Goal: Task Accomplishment & Management: Use online tool/utility

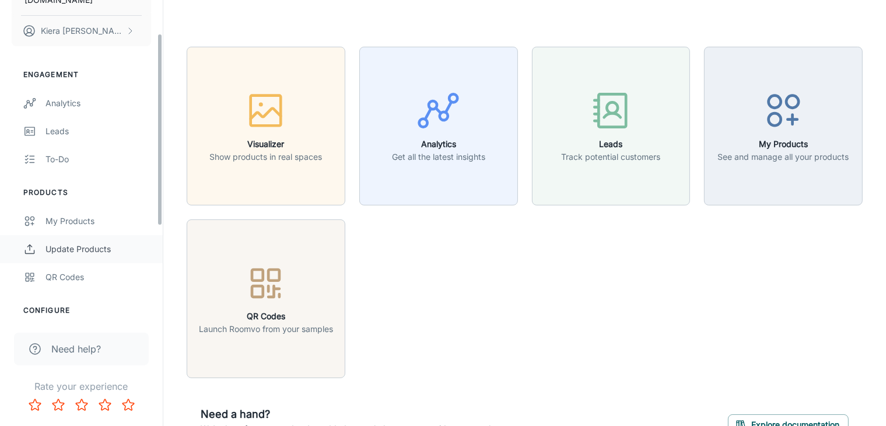
scroll to position [67, 0]
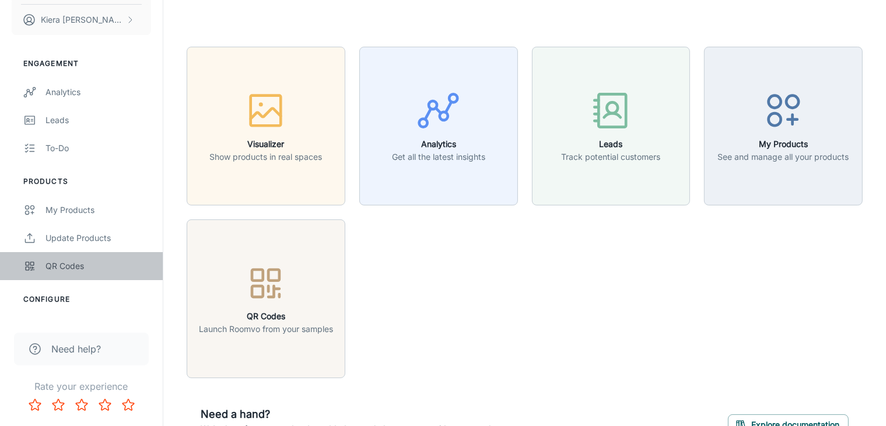
click at [61, 262] on div "QR Codes" at bounding box center [99, 266] width 106 height 13
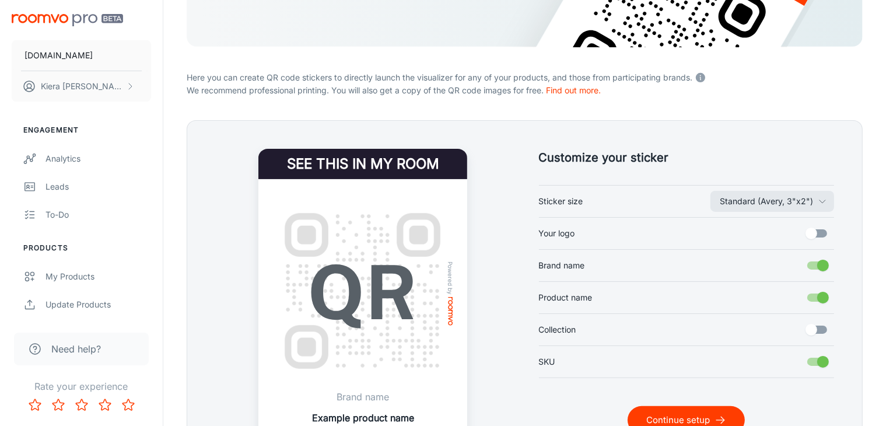
scroll to position [235, 0]
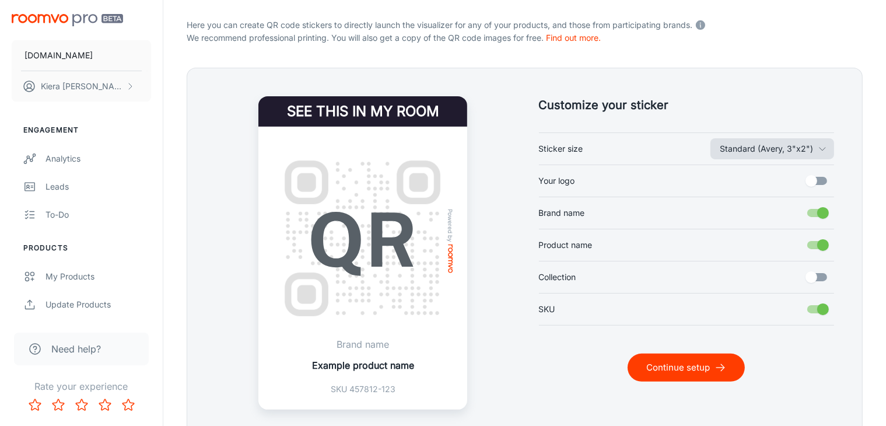
click at [816, 148] on button "Standard (Avery, 3"x2")" at bounding box center [773, 148] width 124 height 21
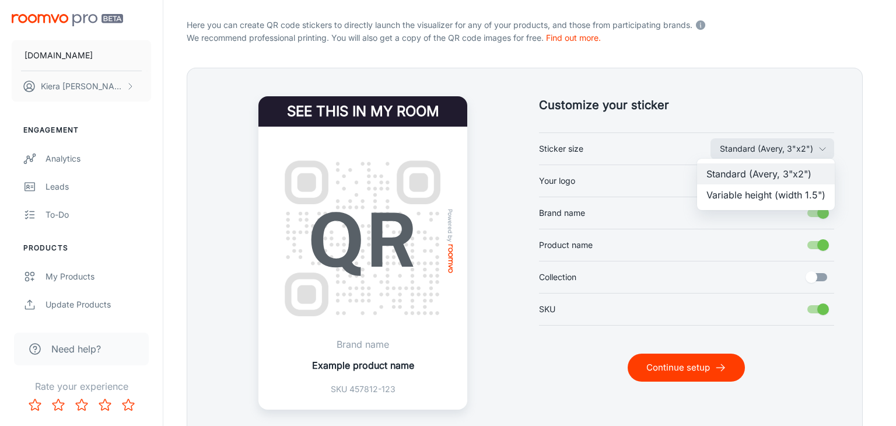
click at [792, 197] on li "Variable height (width 1.5")" at bounding box center [766, 194] width 138 height 21
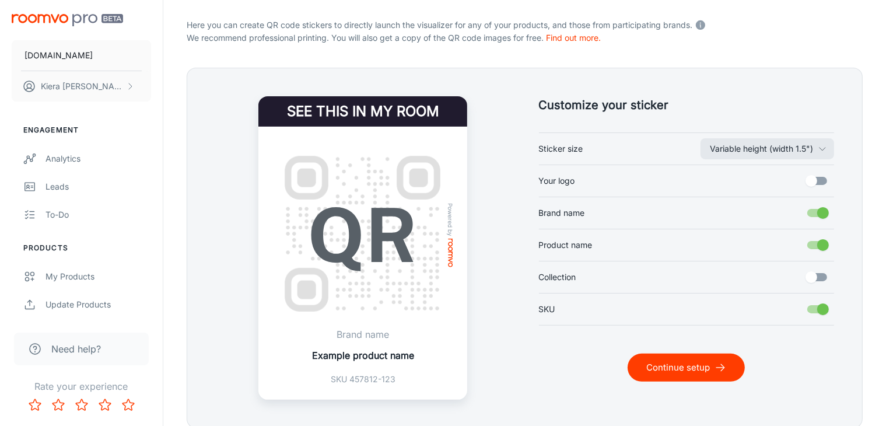
click at [813, 214] on input "Brand name" at bounding box center [823, 213] width 67 height 22
checkbox input "false"
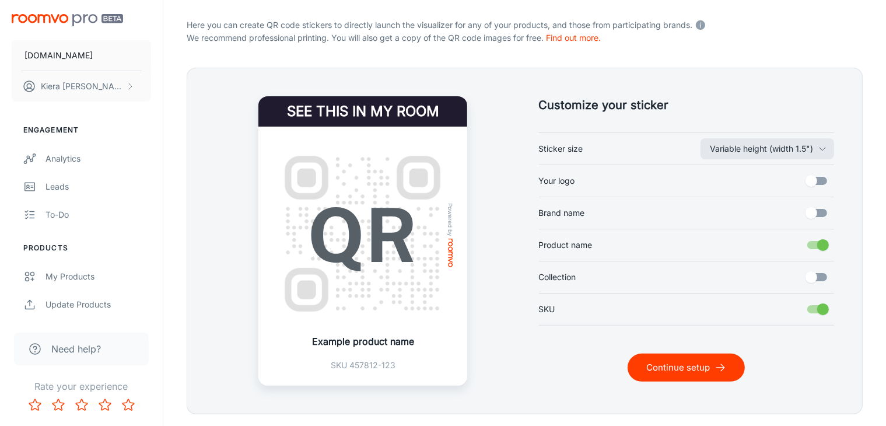
click at [816, 237] on input "Product name" at bounding box center [823, 245] width 67 height 22
checkbox input "false"
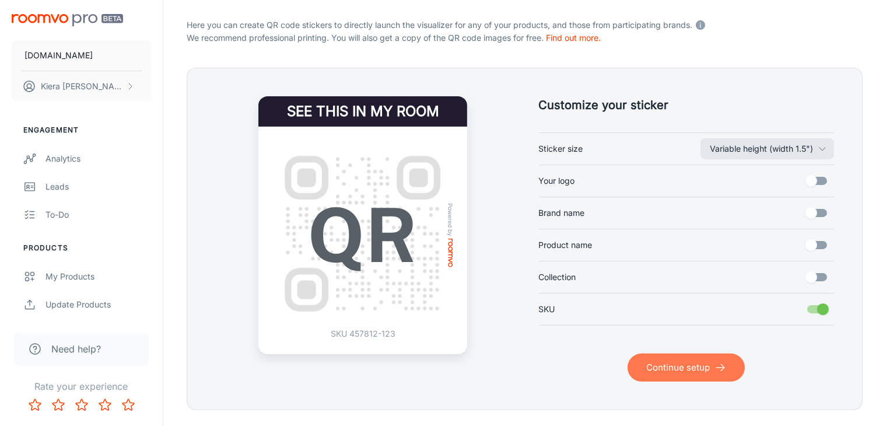
click at [697, 370] on button "Continue setup" at bounding box center [686, 368] width 117 height 28
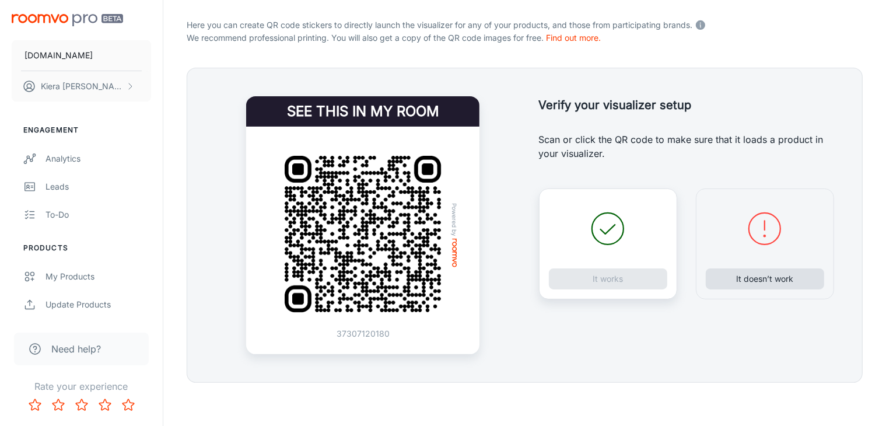
click at [752, 279] on button "It doesn’t work" at bounding box center [765, 278] width 118 height 21
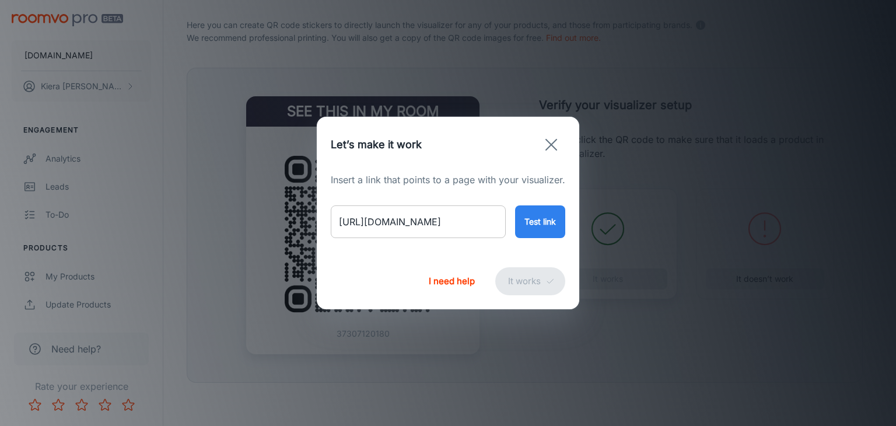
click at [435, 220] on input "[URL][DOMAIN_NAME]" at bounding box center [418, 221] width 175 height 33
paste input "riviera-navy-silv"
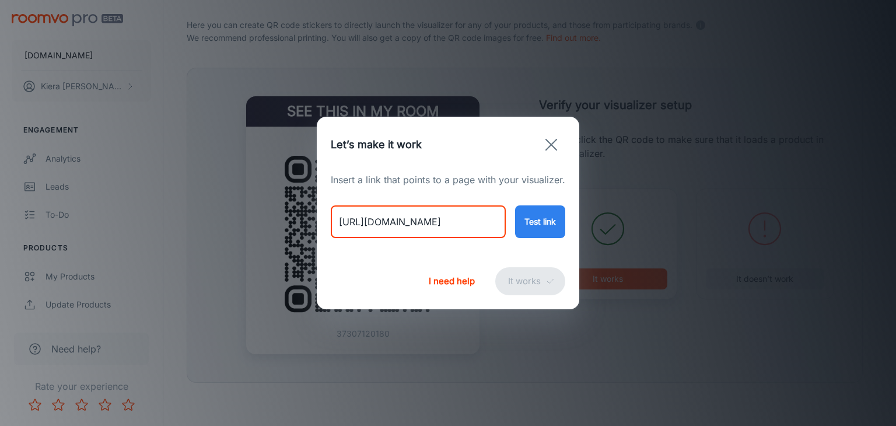
type input "[URL][DOMAIN_NAME]"
click at [535, 215] on button "Test link" at bounding box center [540, 221] width 50 height 33
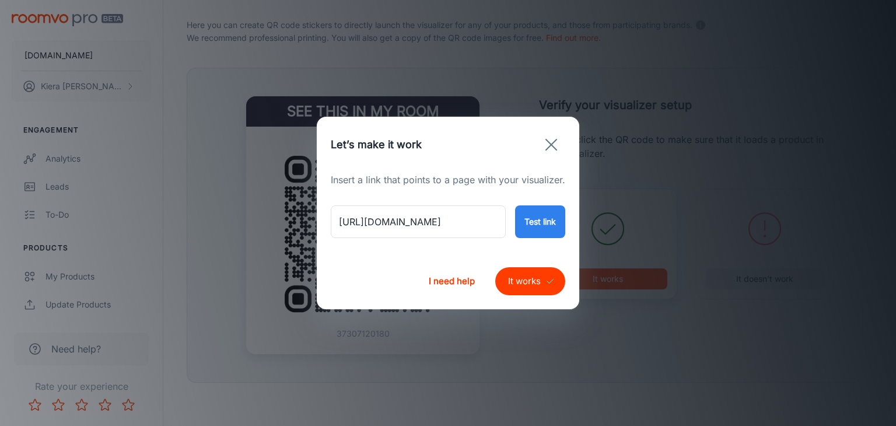
scroll to position [0, 0]
click at [525, 281] on button "It works" at bounding box center [530, 281] width 70 height 28
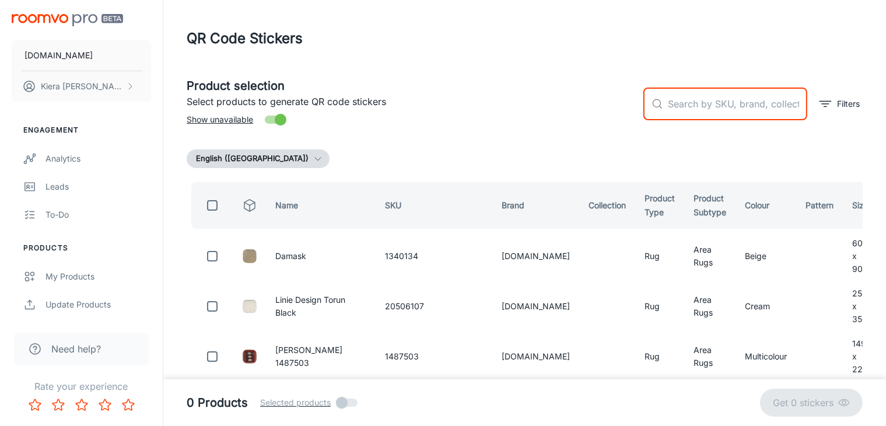
click at [702, 103] on input "text" at bounding box center [737, 104] width 139 height 33
paste input "654316808630"
type input "654316808630"
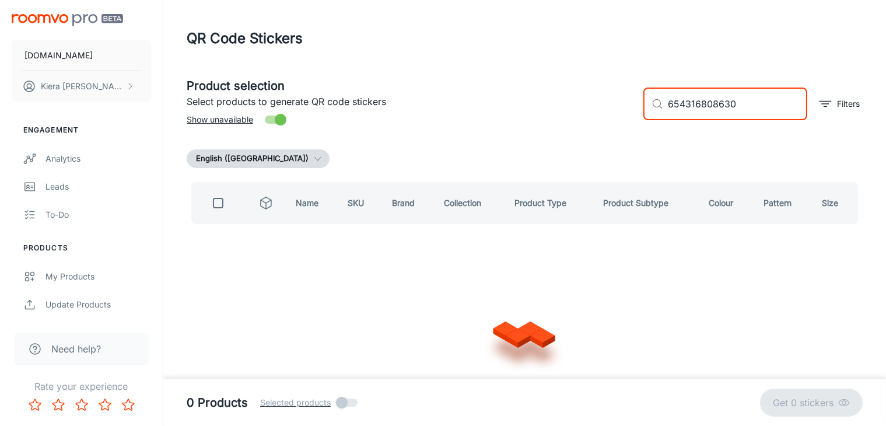
checkbox input "true"
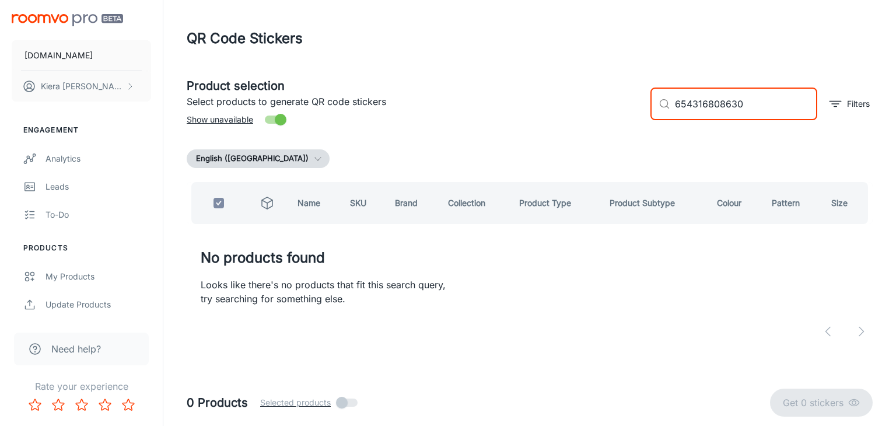
type input "654316808630"
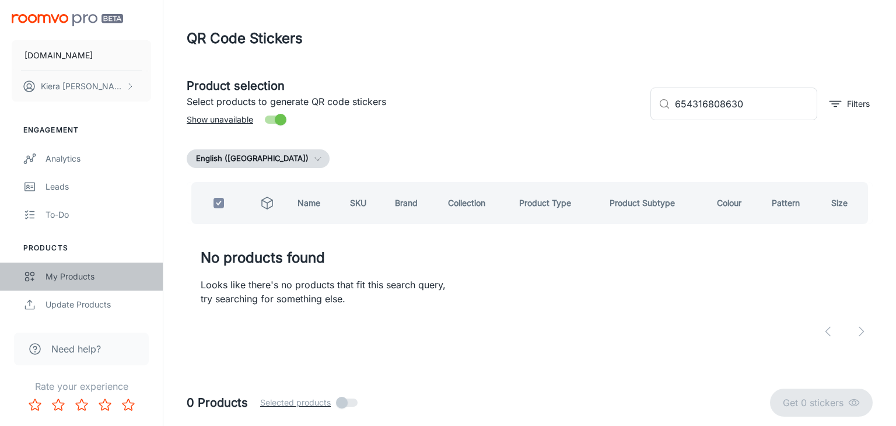
click at [68, 269] on link "My Products" at bounding box center [81, 277] width 163 height 28
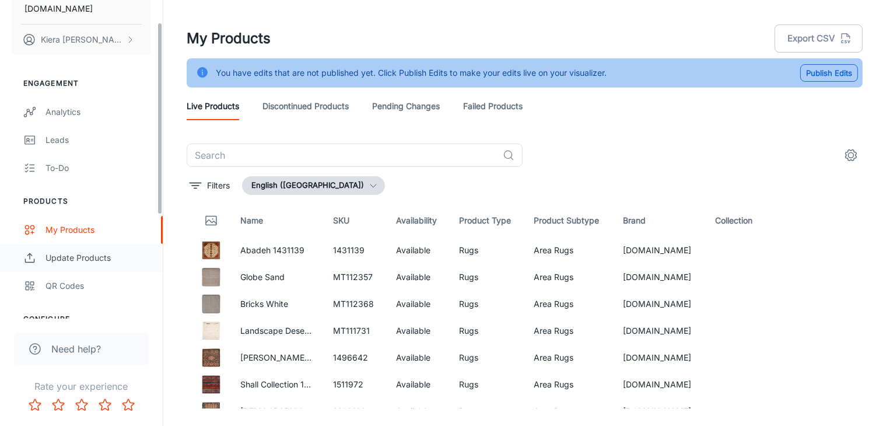
scroll to position [47, 0]
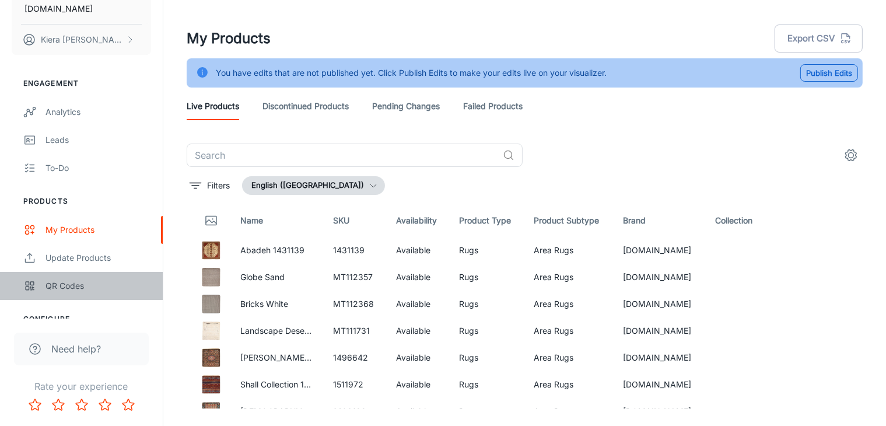
click at [67, 290] on div "QR Codes" at bounding box center [99, 286] width 106 height 13
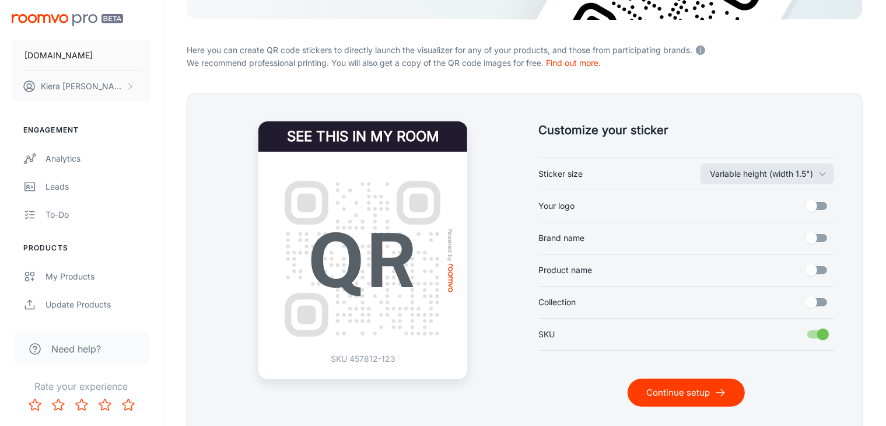
scroll to position [211, 0]
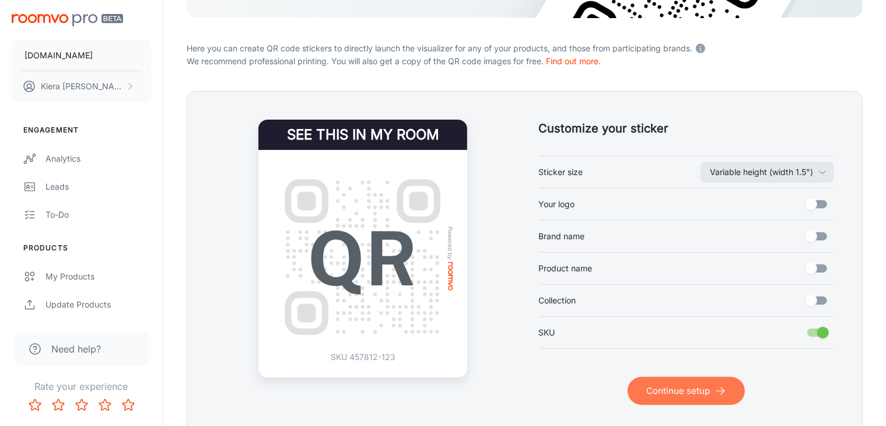
click at [710, 383] on button "Continue setup" at bounding box center [686, 391] width 117 height 28
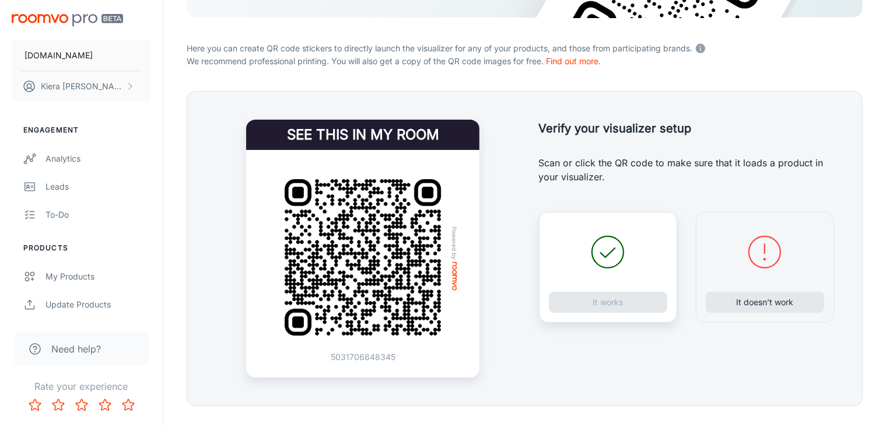
scroll to position [238, 0]
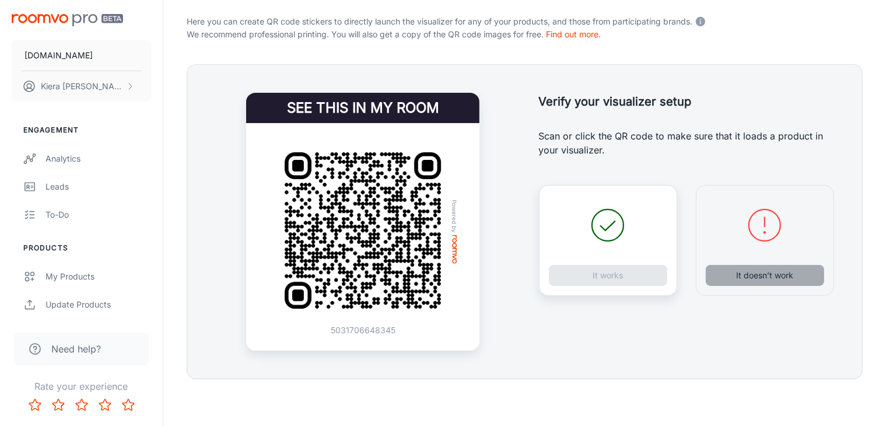
click at [748, 271] on button "It doesn’t work" at bounding box center [765, 275] width 118 height 21
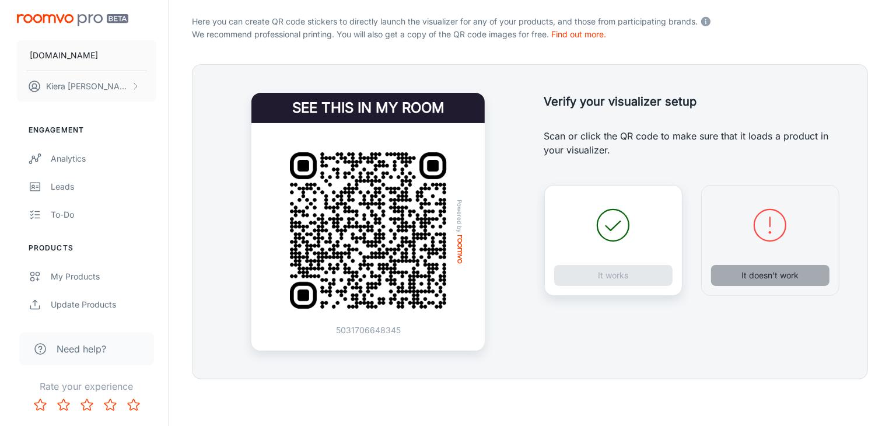
scroll to position [237, 0]
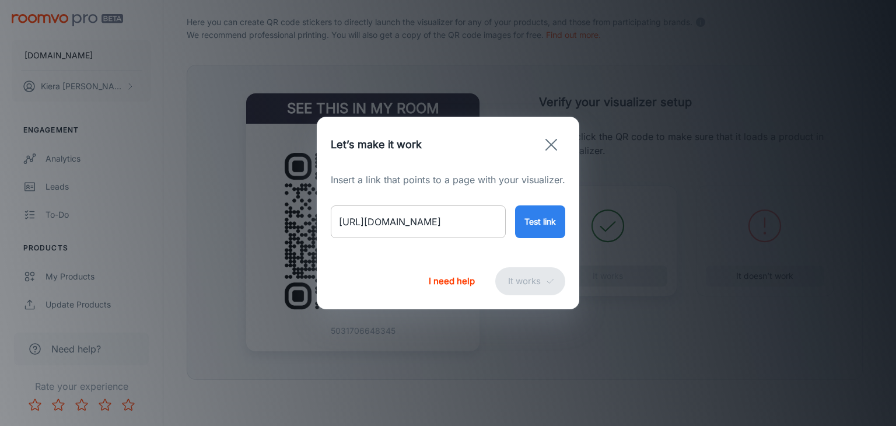
click at [471, 229] on input "[URL][DOMAIN_NAME]" at bounding box center [418, 221] width 175 height 33
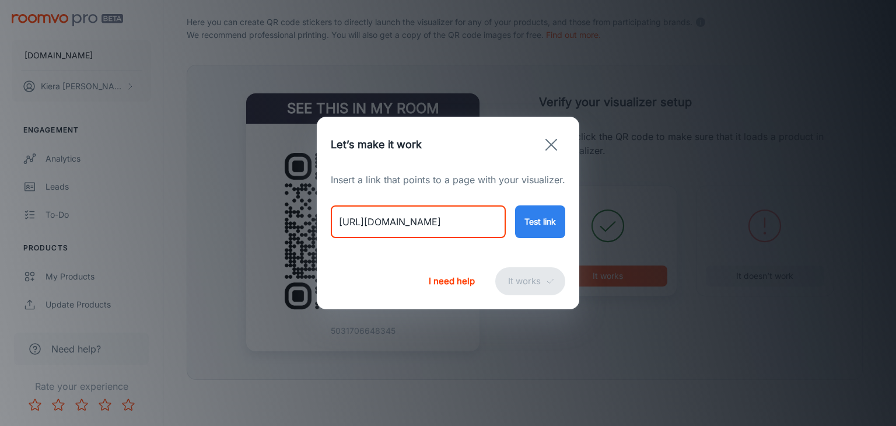
paste input "riviera-navy-silv"
type input "[URL][DOMAIN_NAME]"
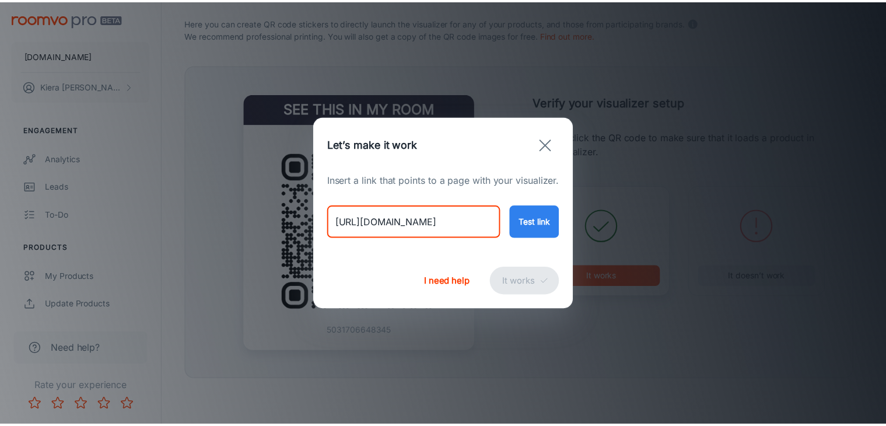
scroll to position [0, 0]
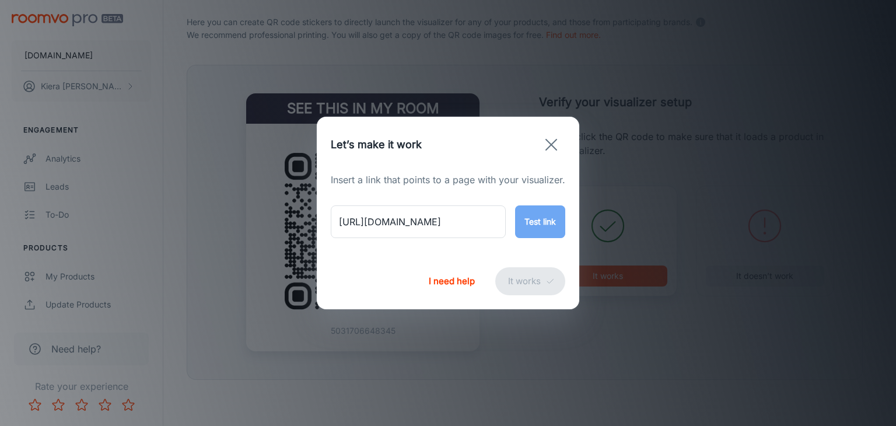
click at [546, 221] on button "Test link" at bounding box center [540, 221] width 50 height 33
click at [534, 288] on button "It works" at bounding box center [530, 281] width 70 height 28
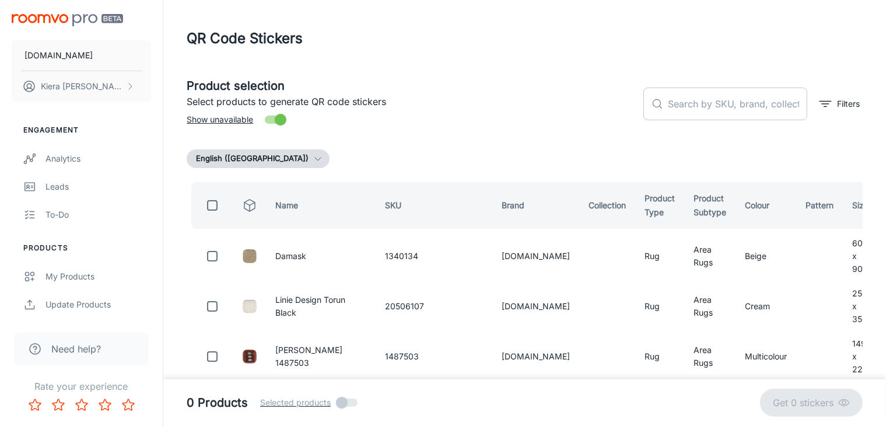
click at [691, 110] on input "text" at bounding box center [737, 104] width 139 height 33
paste input "654316808630"
type input "654316808630"
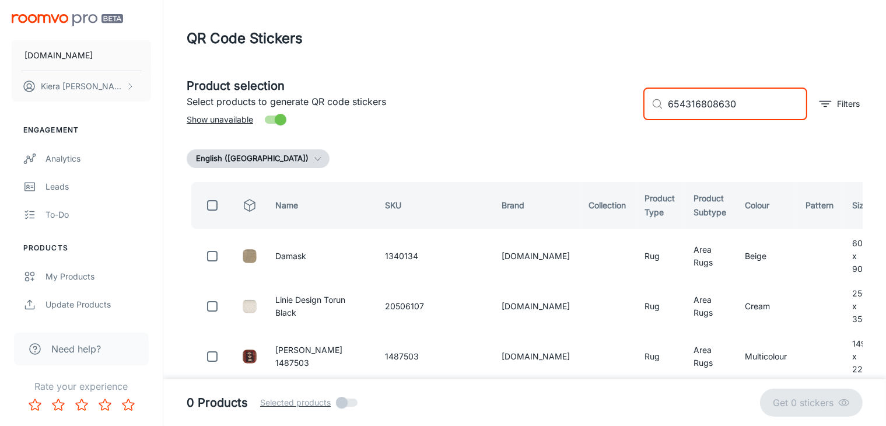
checkbox input "true"
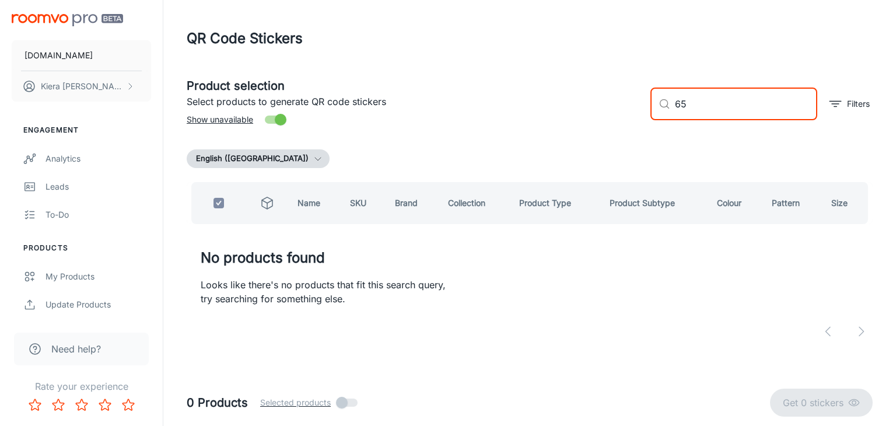
type input "6"
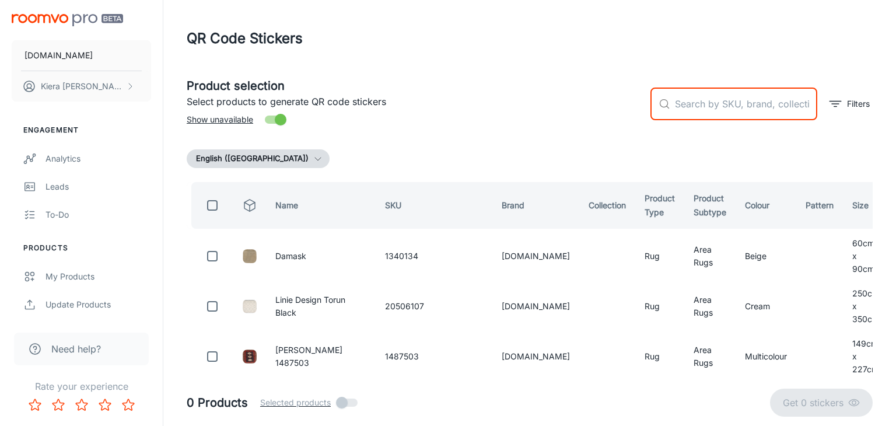
checkbox input "false"
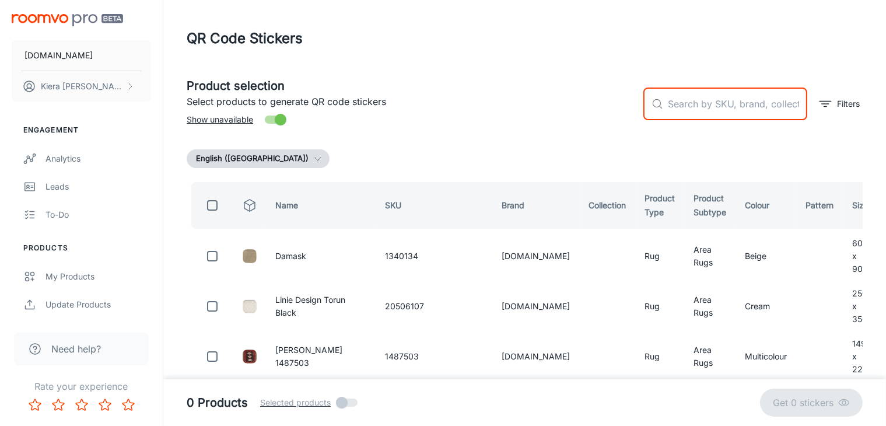
paste input "654316808630"
type input "654316808630"
checkbox input "true"
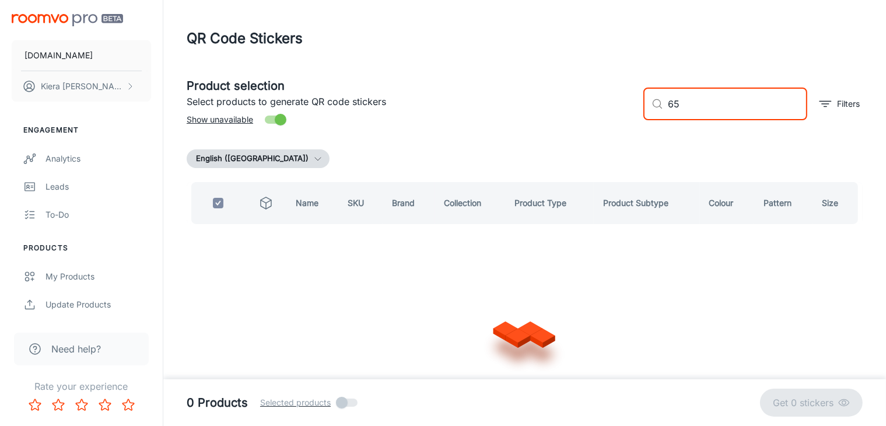
type input "6"
checkbox input "false"
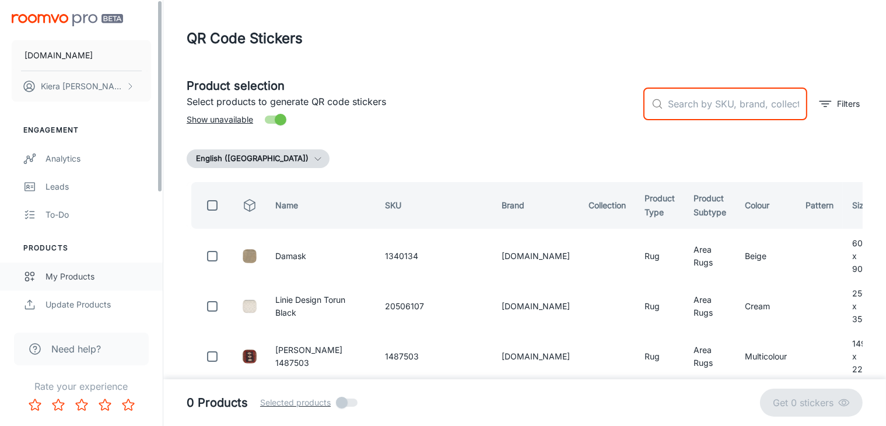
click at [68, 277] on div "My Products" at bounding box center [99, 276] width 106 height 13
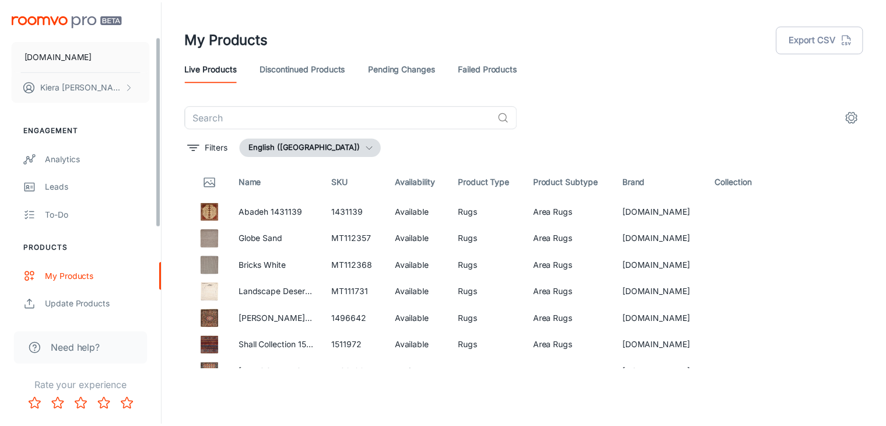
scroll to position [58, 0]
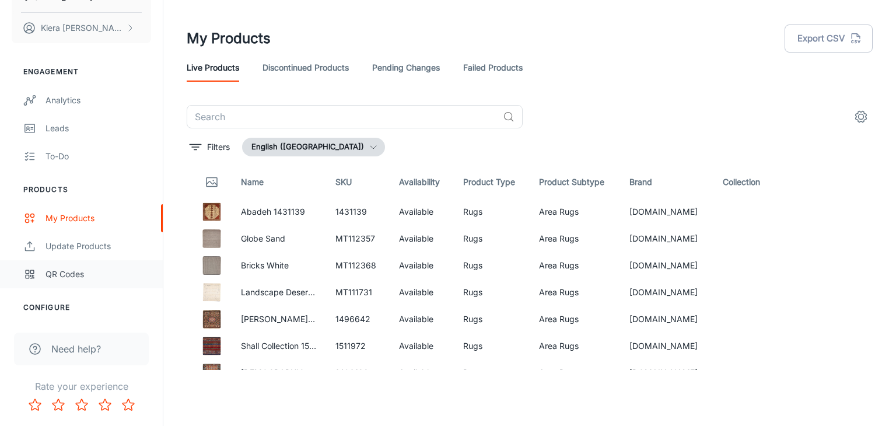
click at [64, 268] on div "QR Codes" at bounding box center [99, 274] width 106 height 13
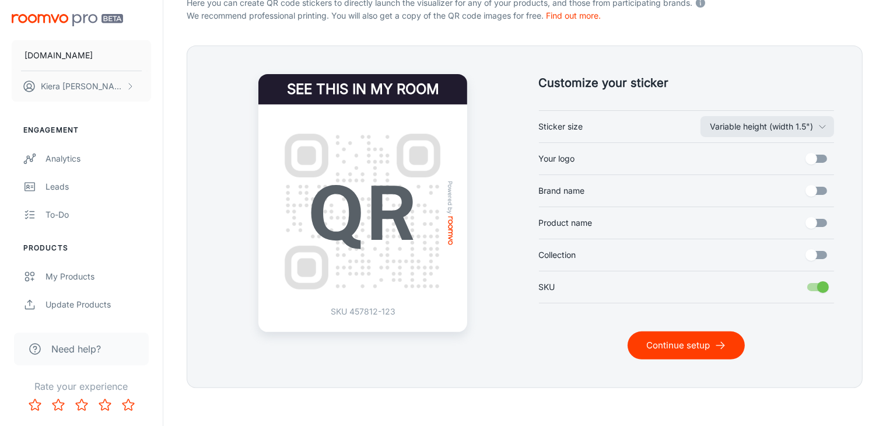
scroll to position [264, 0]
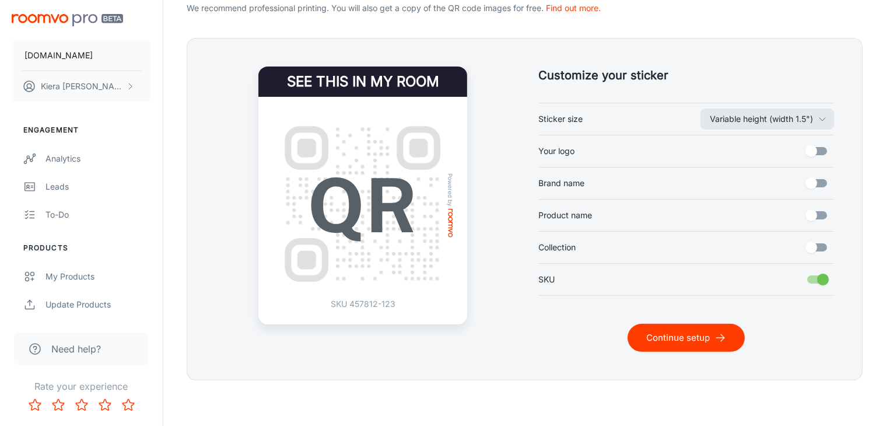
click at [658, 327] on button "Continue setup" at bounding box center [686, 338] width 117 height 28
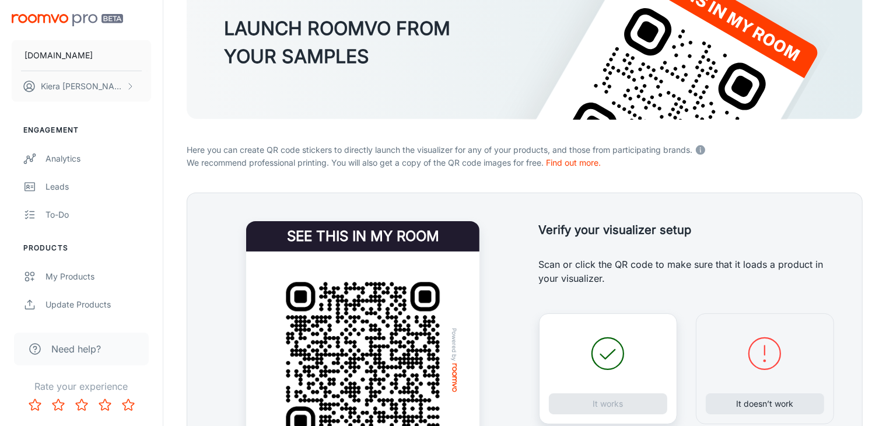
scroll to position [238, 0]
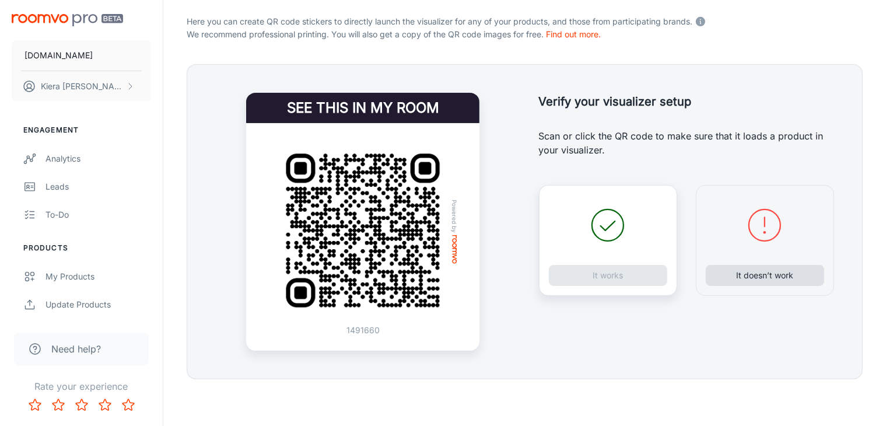
click at [768, 271] on button "It doesn’t work" at bounding box center [765, 275] width 118 height 21
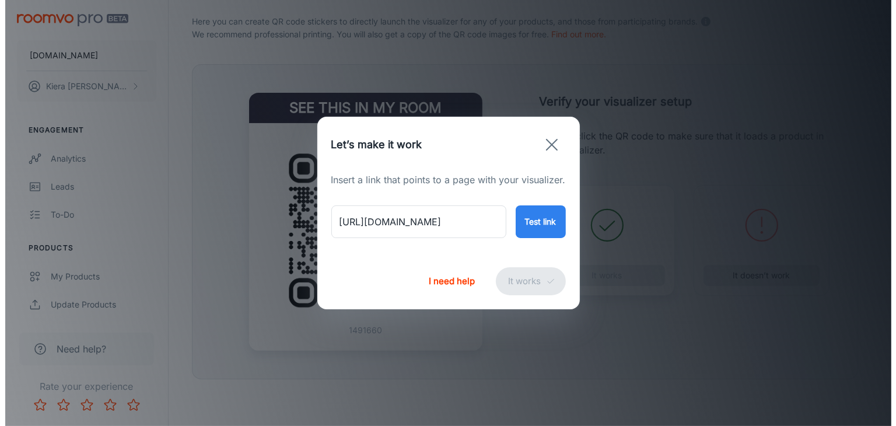
scroll to position [237, 0]
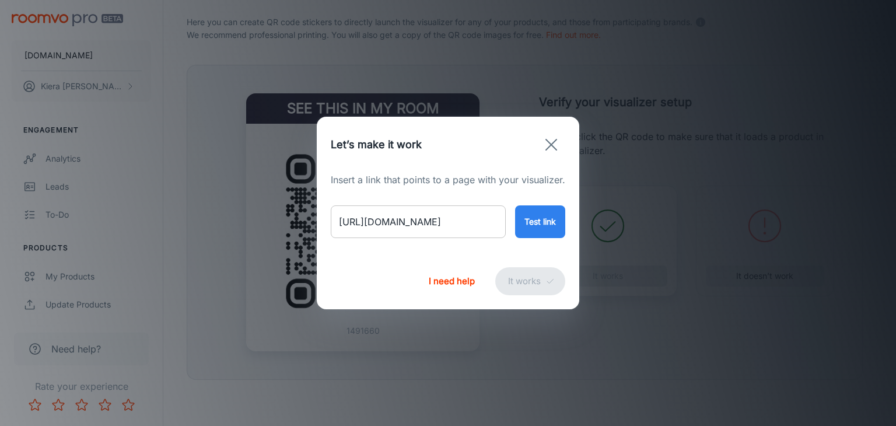
click at [480, 221] on input "[URL][DOMAIN_NAME]" at bounding box center [418, 221] width 175 height 33
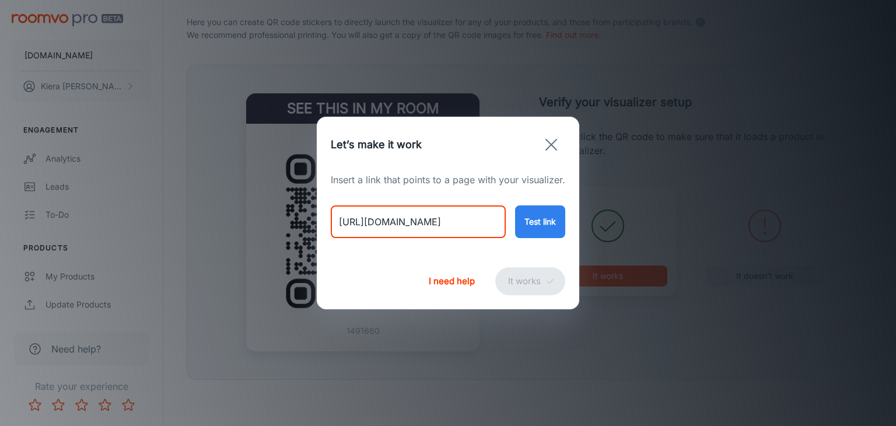
paste input "riviera-silver-blue"
type input "[URL][DOMAIN_NAME]"
click at [551, 226] on button "Test link" at bounding box center [540, 221] width 50 height 33
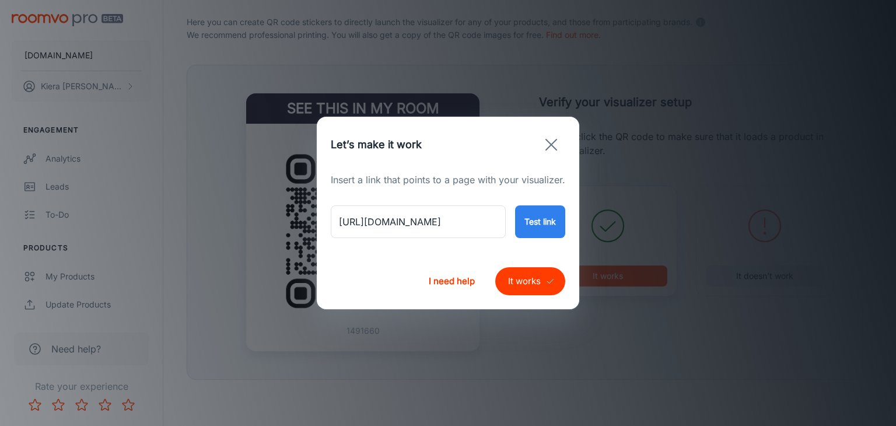
scroll to position [0, 0]
click at [518, 282] on button "It works" at bounding box center [530, 281] width 70 height 28
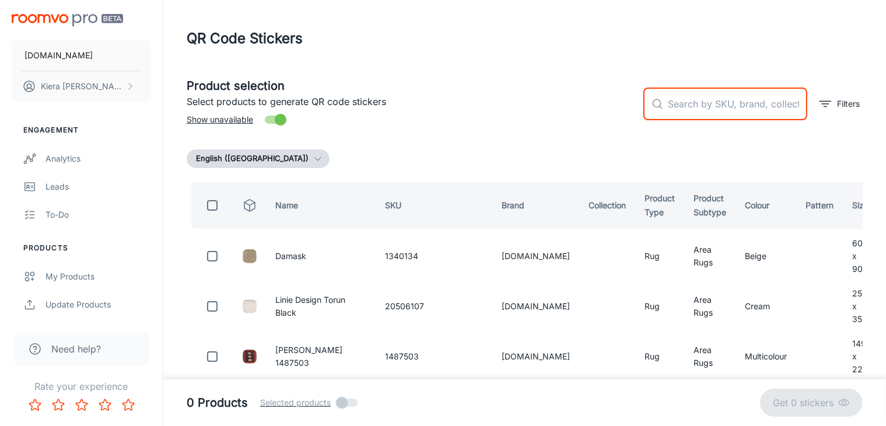
click at [725, 102] on input "text" at bounding box center [737, 104] width 139 height 33
paste input "654316808623"
type input "654316808623"
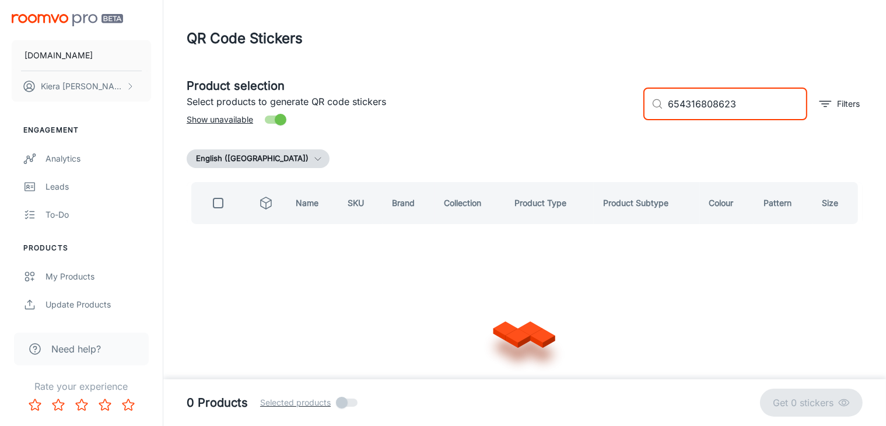
checkbox input "true"
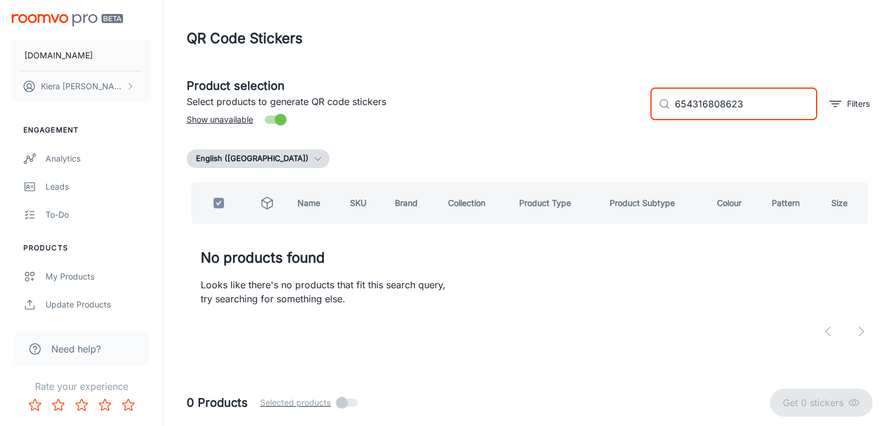
type input "654316808623"
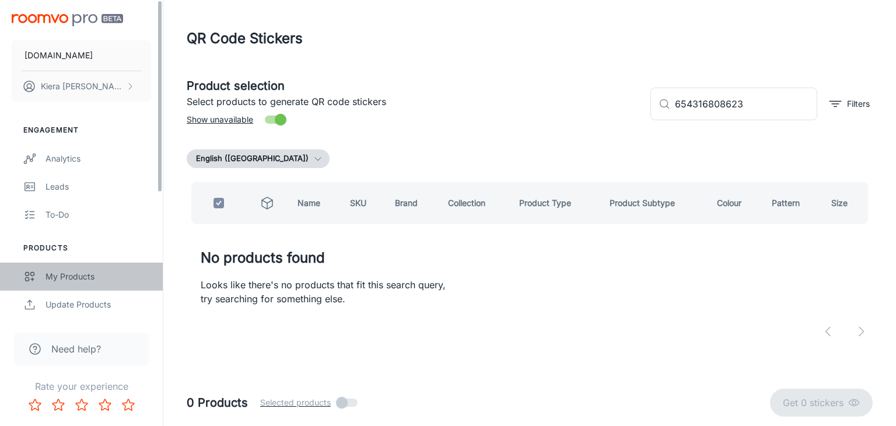
click at [44, 283] on link "My Products" at bounding box center [81, 277] width 163 height 28
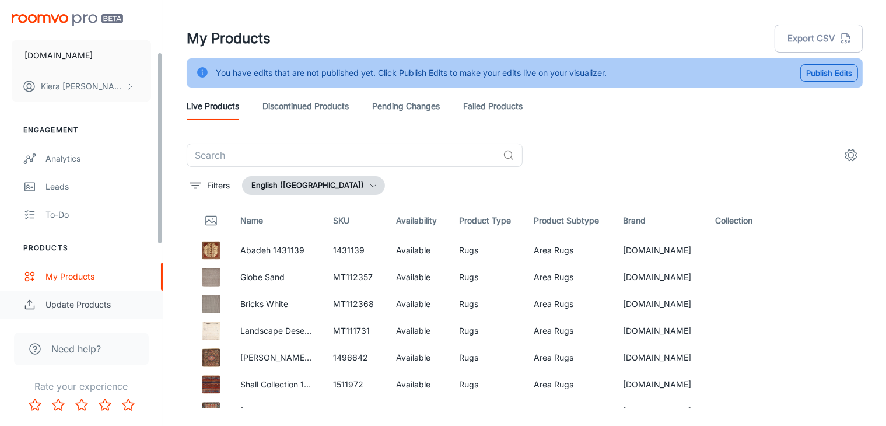
scroll to position [86, 0]
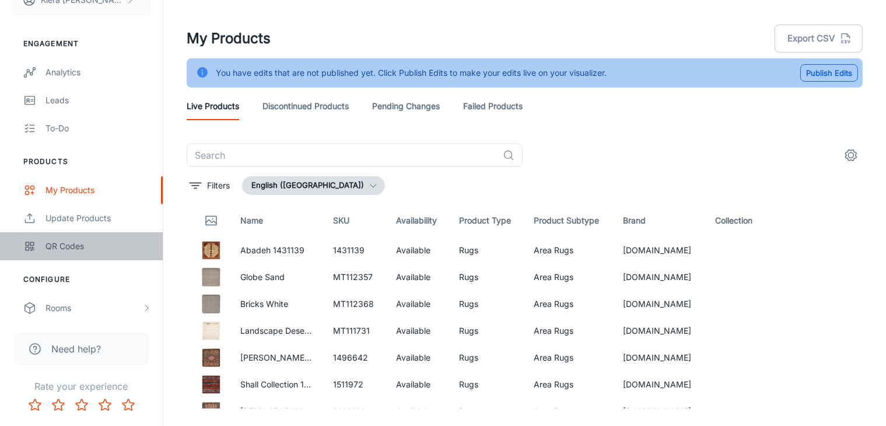
click at [67, 243] on div "QR Codes" at bounding box center [99, 246] width 106 height 13
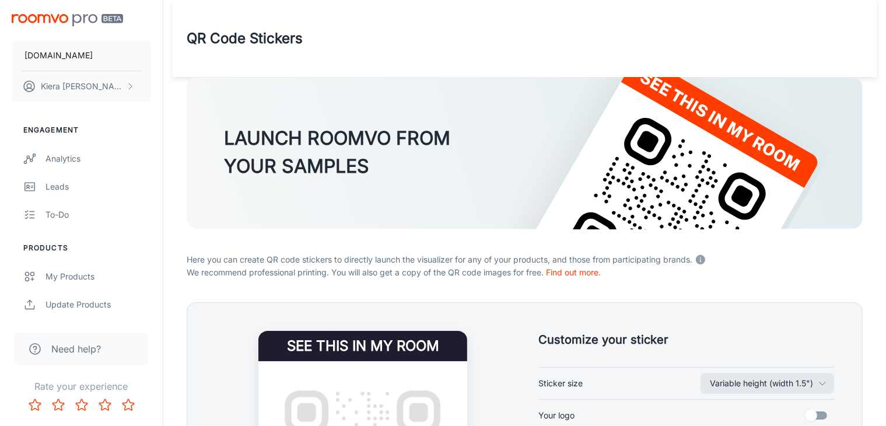
scroll to position [264, 0]
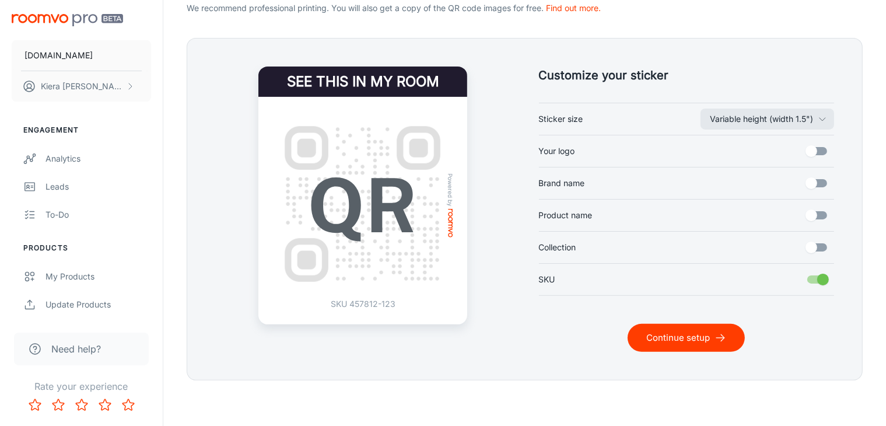
click at [684, 333] on button "Continue setup" at bounding box center [686, 338] width 117 height 28
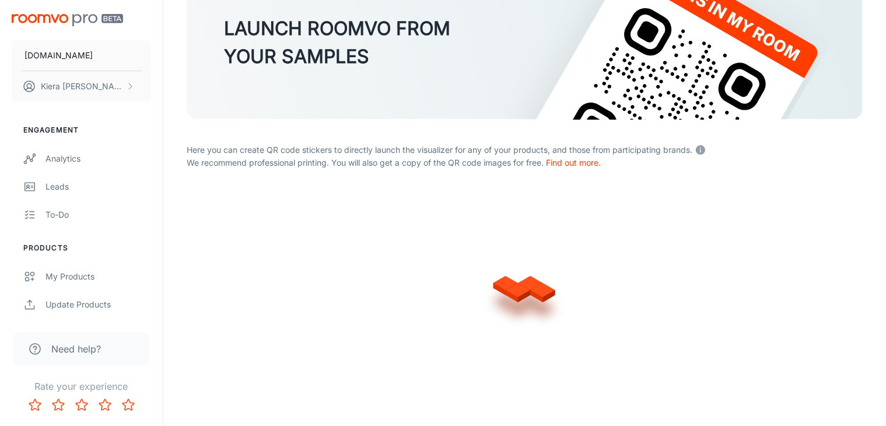
scroll to position [238, 0]
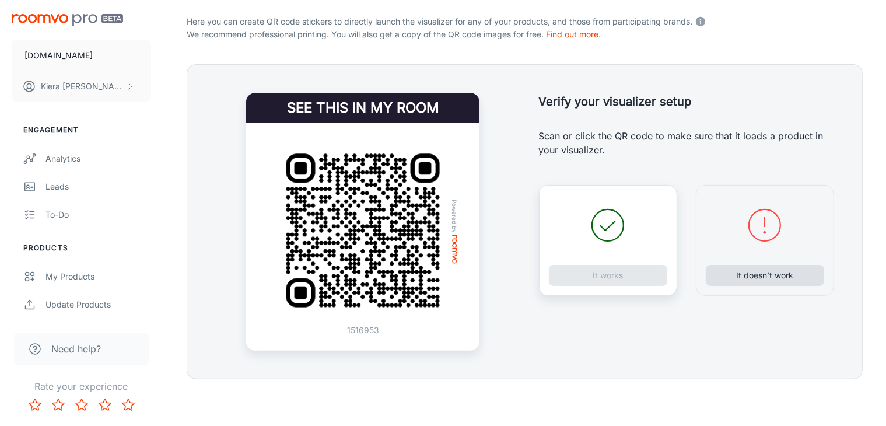
click at [768, 269] on button "It doesn’t work" at bounding box center [765, 275] width 118 height 21
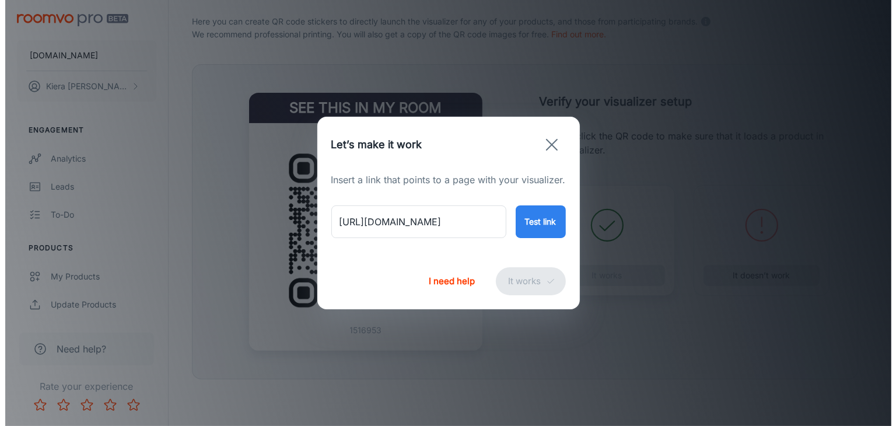
scroll to position [237, 0]
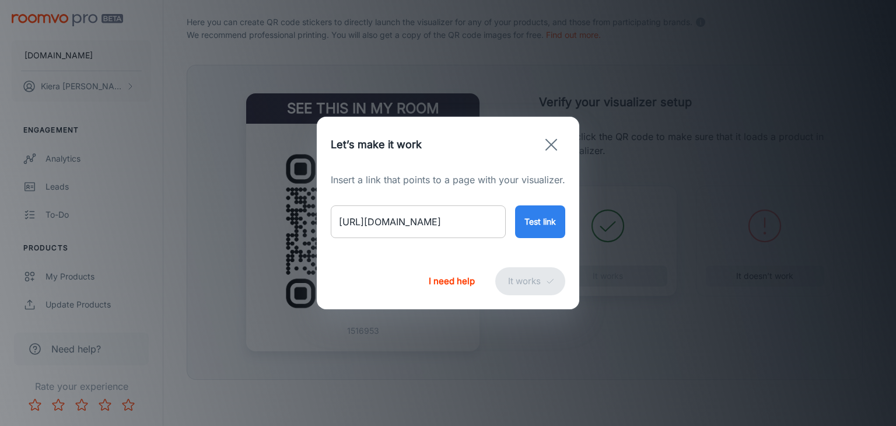
click at [436, 222] on input "[URL][DOMAIN_NAME]" at bounding box center [418, 221] width 175 height 33
click at [435, 222] on input "[URL][DOMAIN_NAME]" at bounding box center [418, 221] width 175 height 33
paste input "riviera-cream-blue"
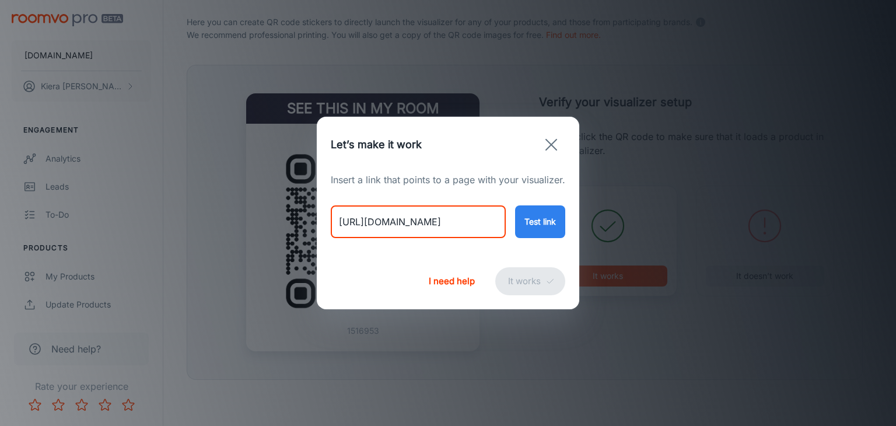
type input "[URL][DOMAIN_NAME]"
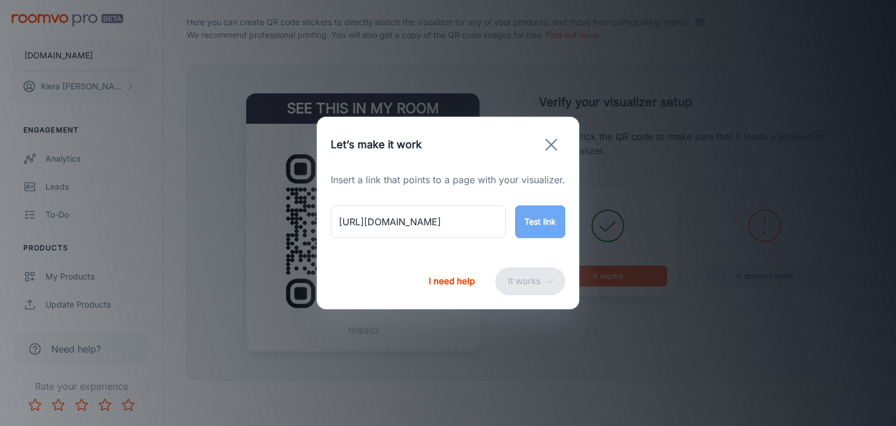
click at [546, 218] on button "Test link" at bounding box center [540, 221] width 50 height 33
click at [529, 276] on button "It works" at bounding box center [530, 281] width 70 height 28
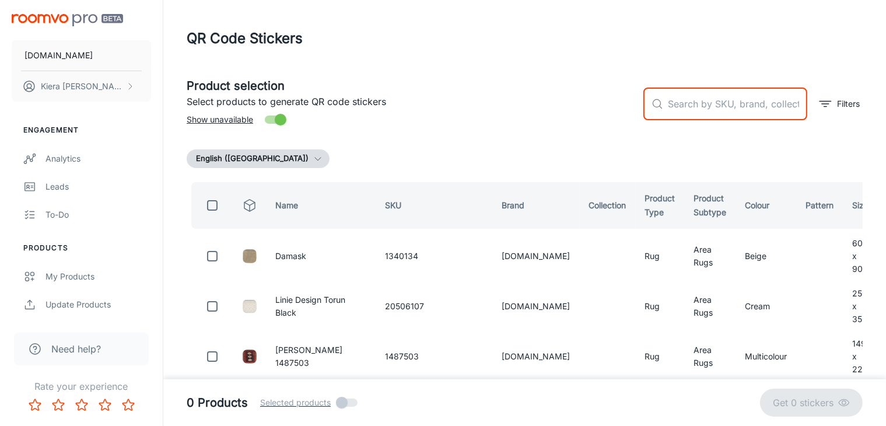
click at [694, 102] on input "text" at bounding box center [737, 104] width 139 height 33
paste input "654316808586"
type input "654316808586"
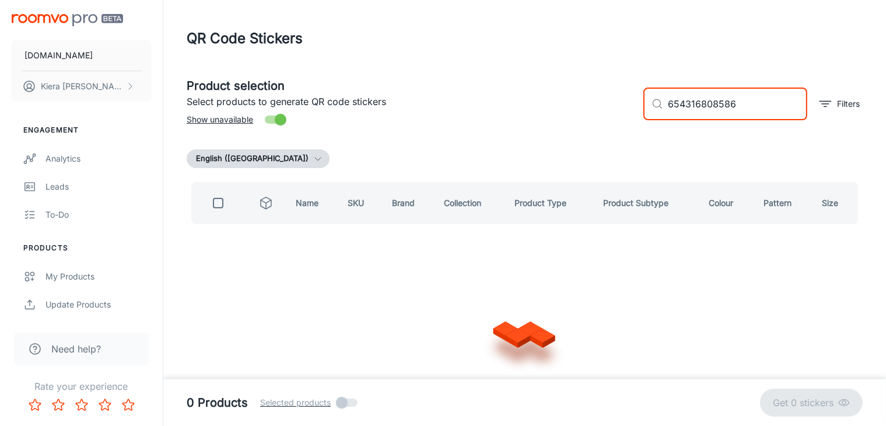
checkbox input "true"
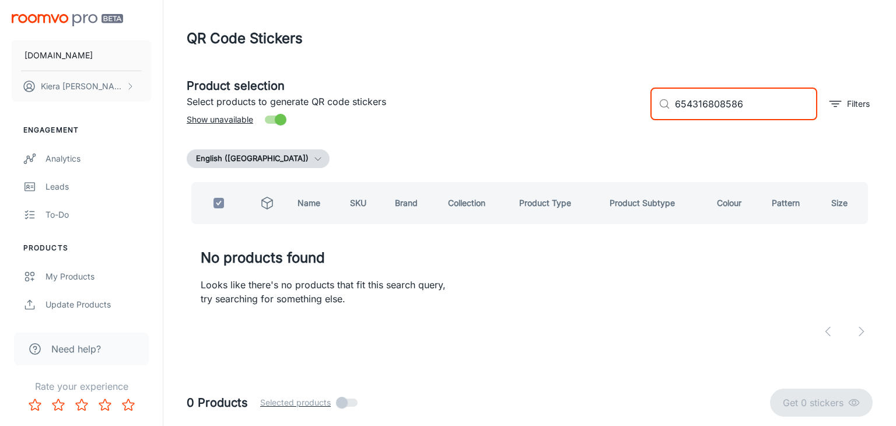
type input "654316808586"
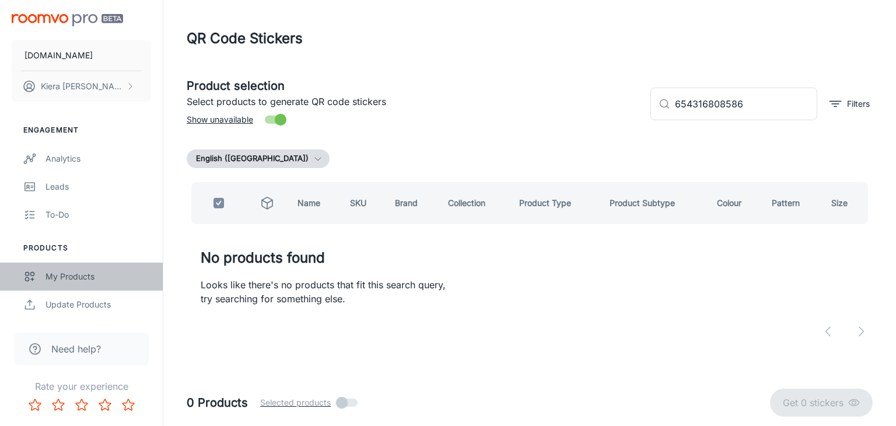
click at [59, 275] on div "My Products" at bounding box center [99, 276] width 106 height 13
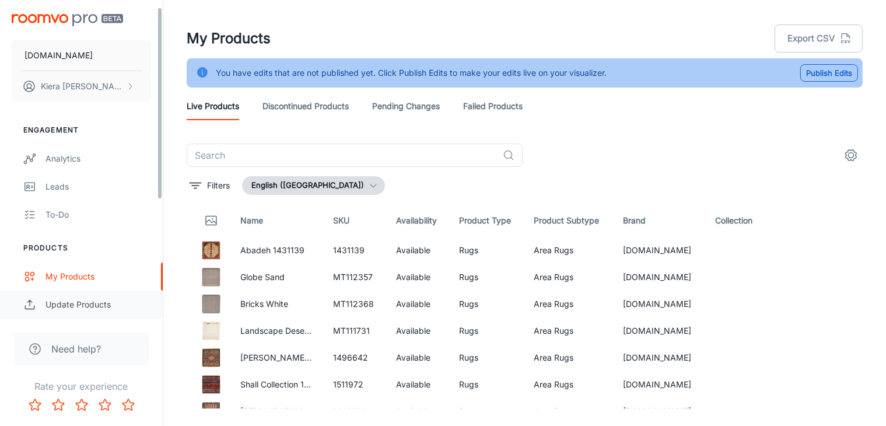
scroll to position [51, 0]
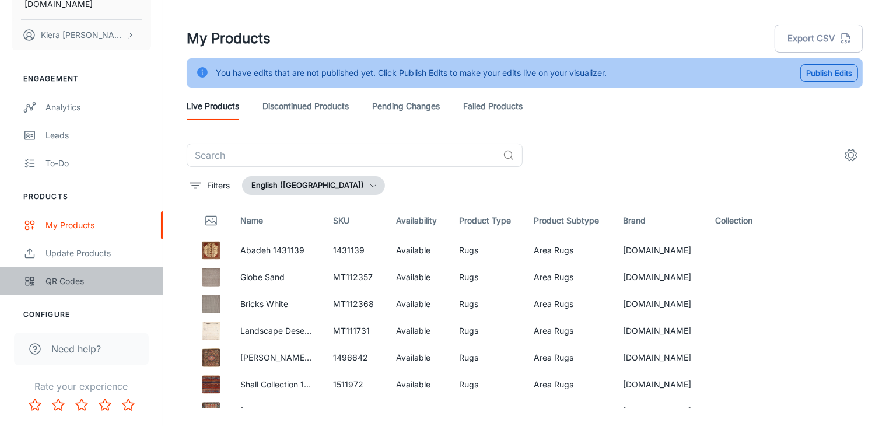
click at [68, 284] on div "QR Codes" at bounding box center [99, 281] width 106 height 13
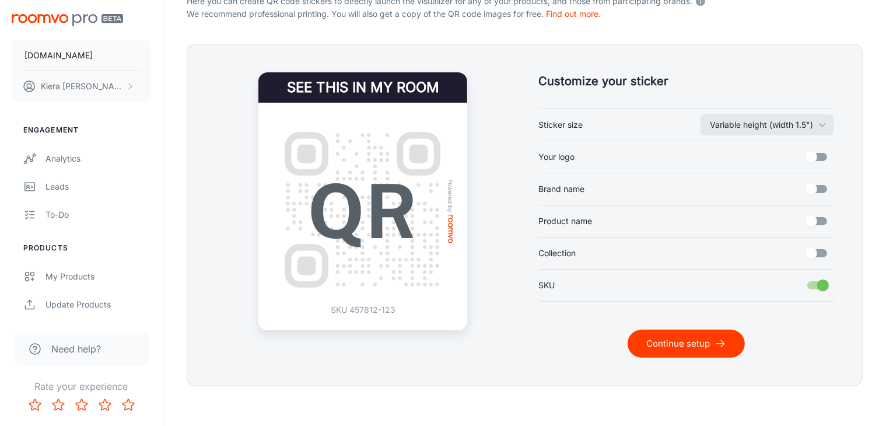
scroll to position [264, 0]
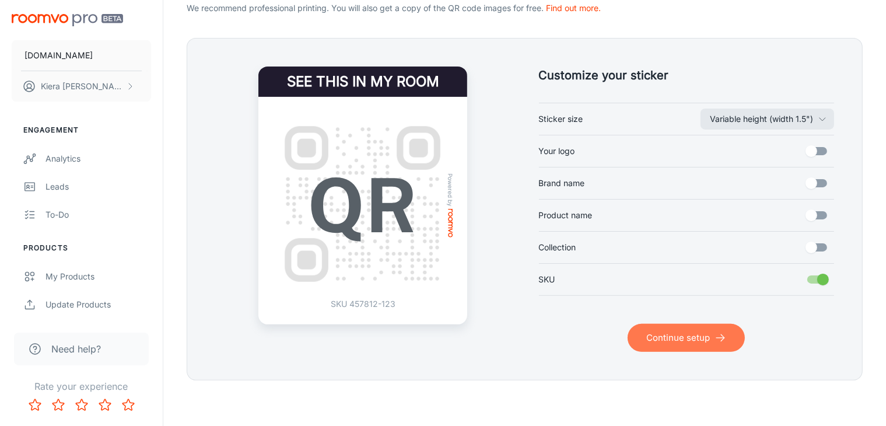
click at [689, 330] on button "Continue setup" at bounding box center [686, 338] width 117 height 28
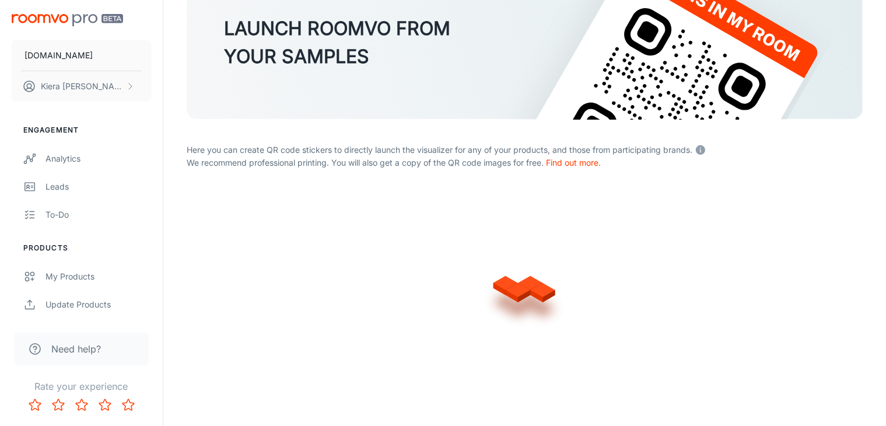
scroll to position [238, 0]
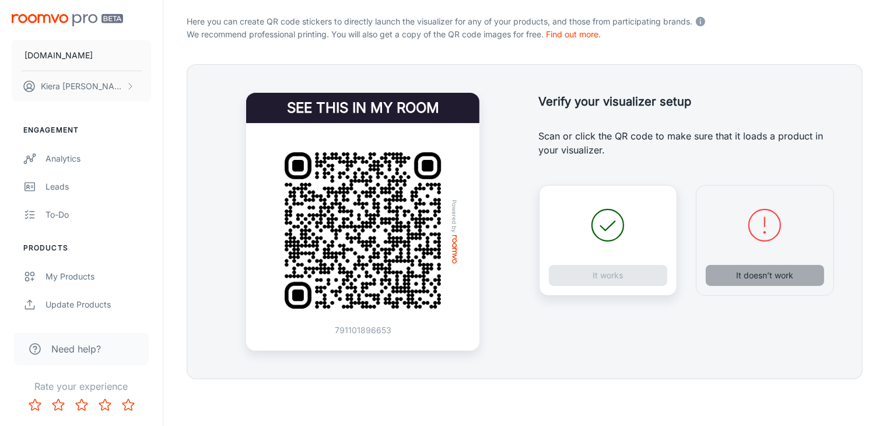
click at [752, 274] on button "It doesn’t work" at bounding box center [765, 275] width 118 height 21
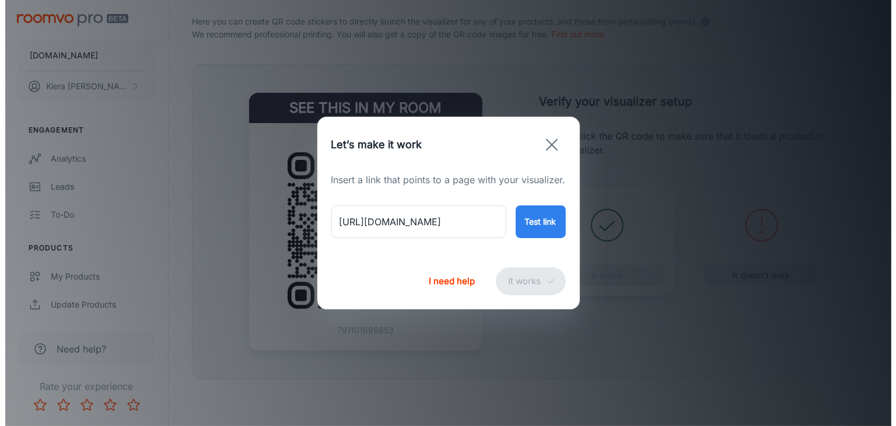
scroll to position [237, 0]
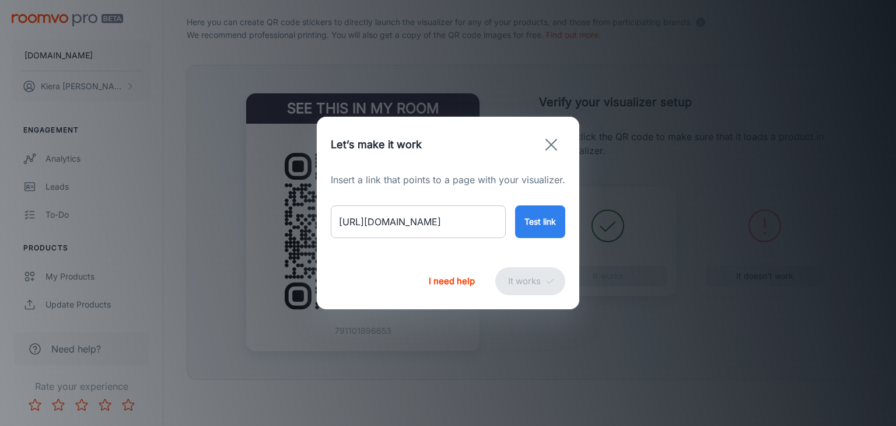
click at [463, 227] on input "[URL][DOMAIN_NAME]" at bounding box center [418, 221] width 175 height 33
paste input "riviera-organic-249x308"
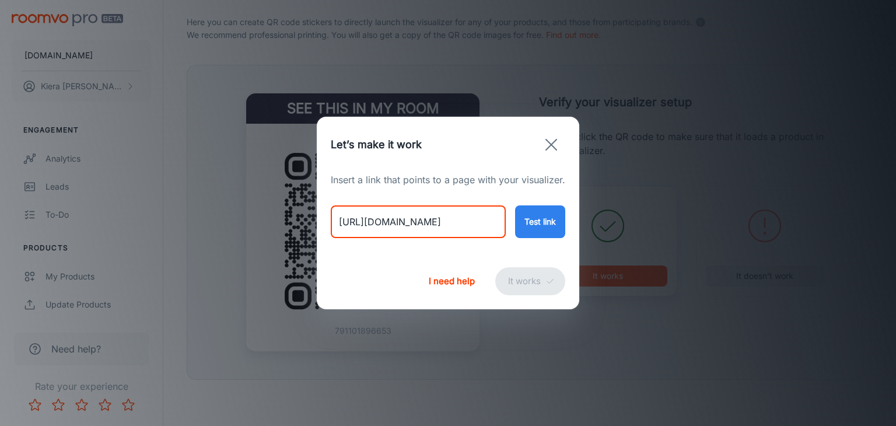
type input "[URL][DOMAIN_NAME]"
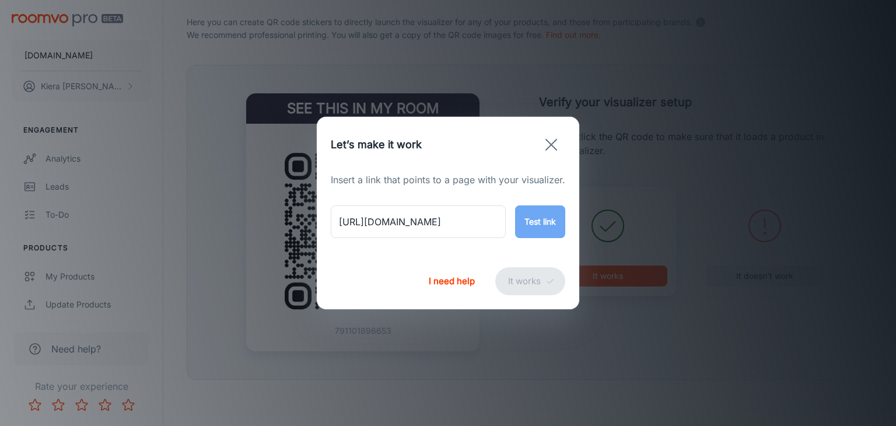
click at [530, 231] on button "Test link" at bounding box center [540, 221] width 50 height 33
click at [521, 288] on button "It works" at bounding box center [530, 281] width 70 height 28
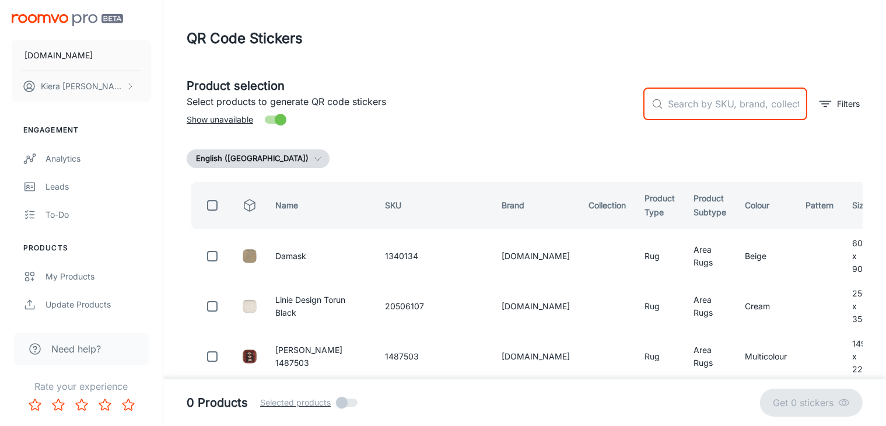
click at [700, 97] on input "text" at bounding box center [737, 104] width 139 height 33
paste input "654316808616"
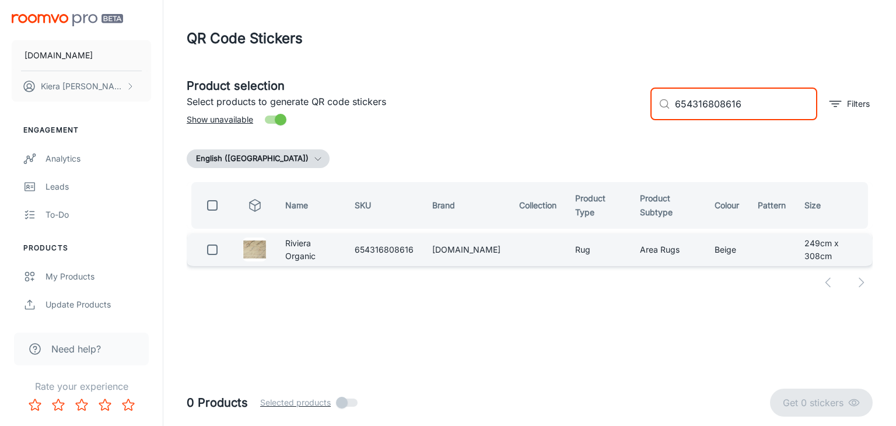
type input "654316808616"
click at [213, 252] on input "checkbox" at bounding box center [212, 249] width 23 height 23
checkbox input "true"
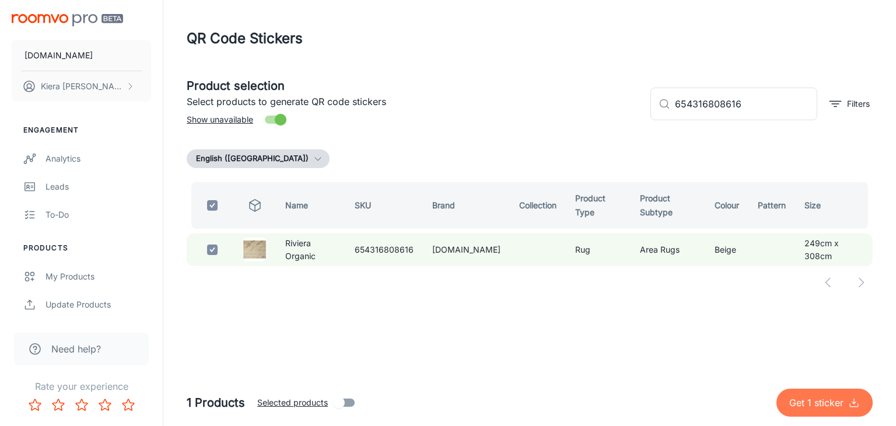
click at [823, 400] on p "Get 1 sticker" at bounding box center [819, 403] width 59 height 14
checkbox input "false"
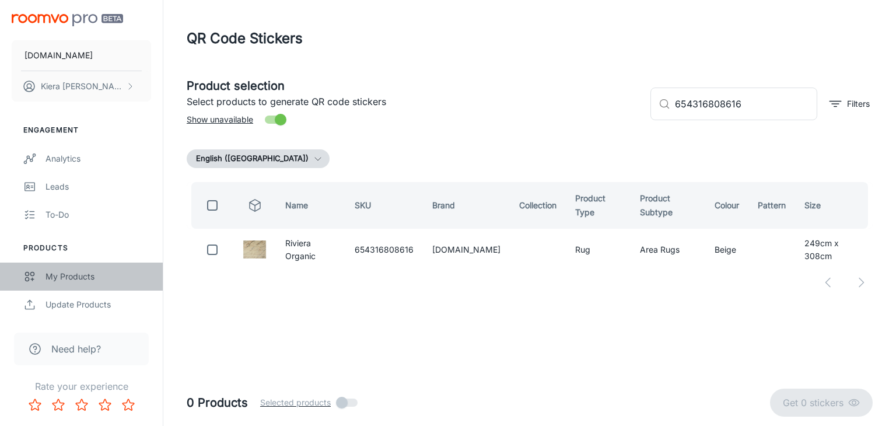
click at [72, 283] on link "My Products" at bounding box center [81, 277] width 163 height 28
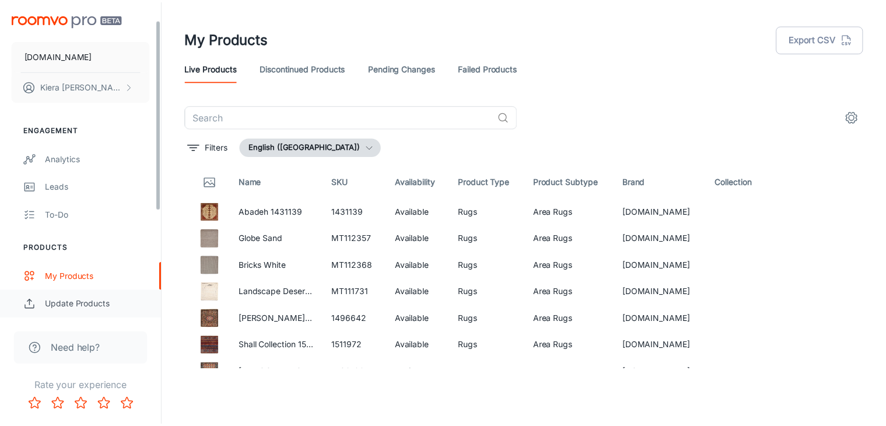
scroll to position [30, 0]
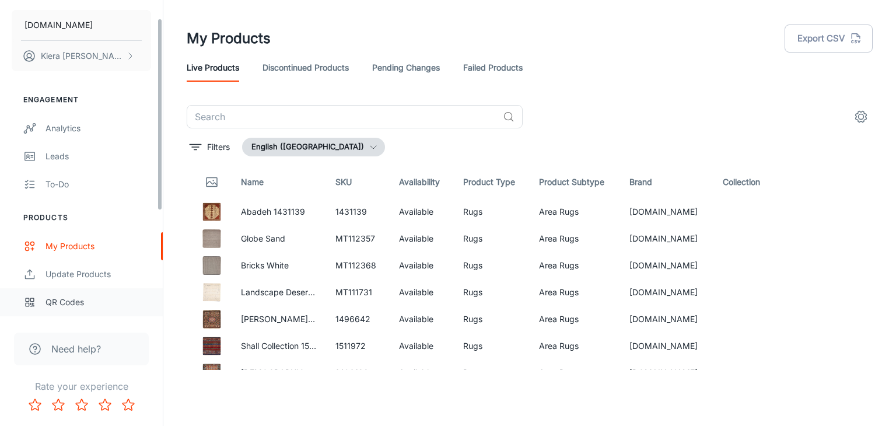
click at [57, 307] on div "QR Codes" at bounding box center [99, 302] width 106 height 13
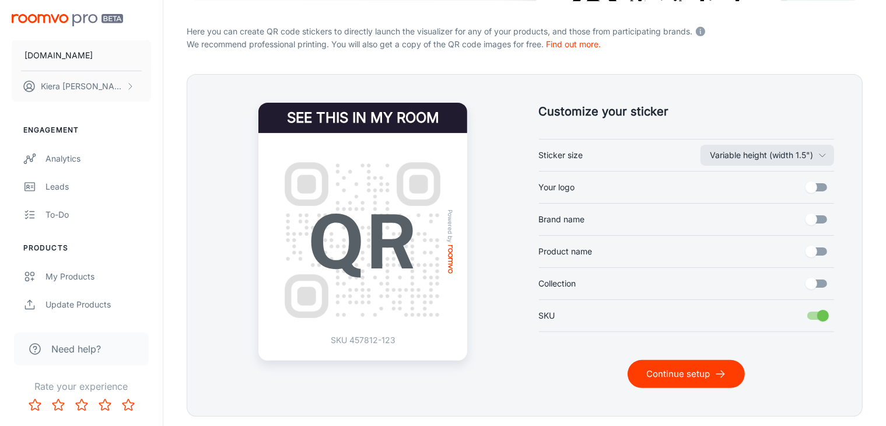
scroll to position [237, 0]
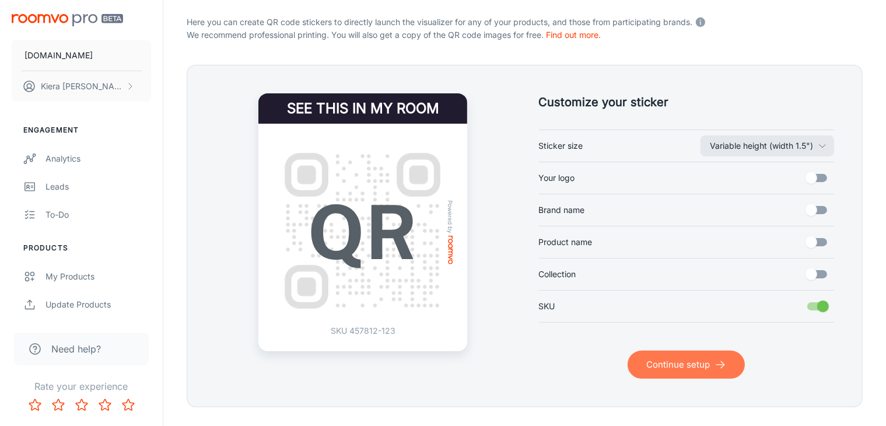
click at [723, 368] on icon "submit" at bounding box center [721, 365] width 12 height 12
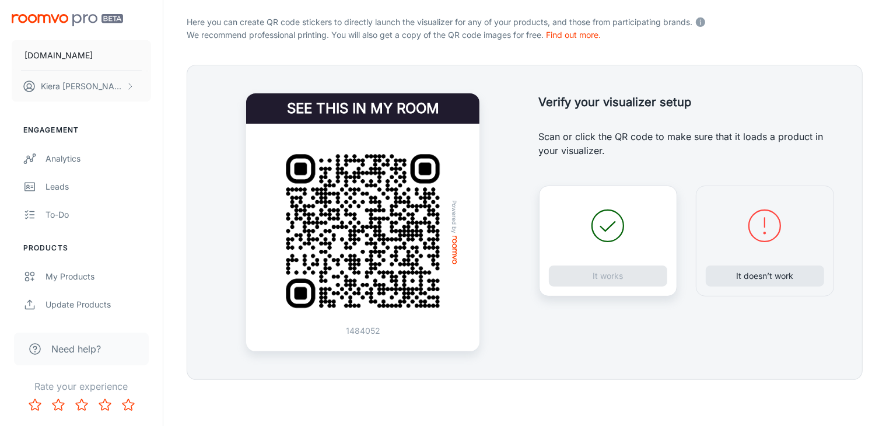
scroll to position [238, 0]
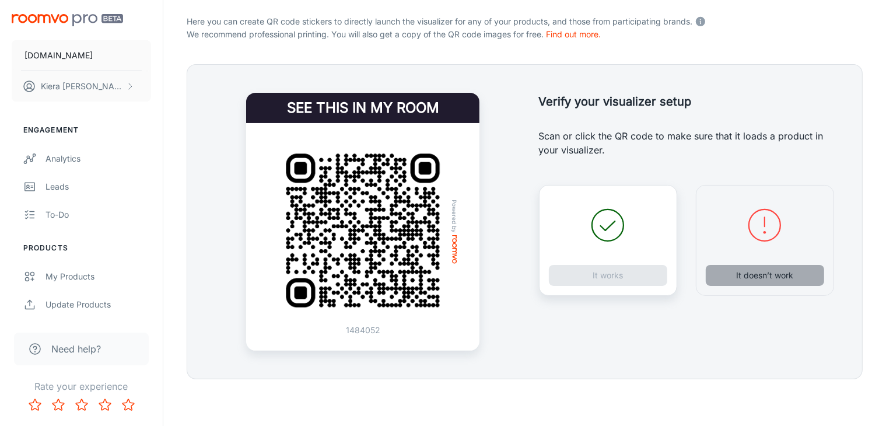
click at [748, 278] on button "It doesn’t work" at bounding box center [765, 275] width 118 height 21
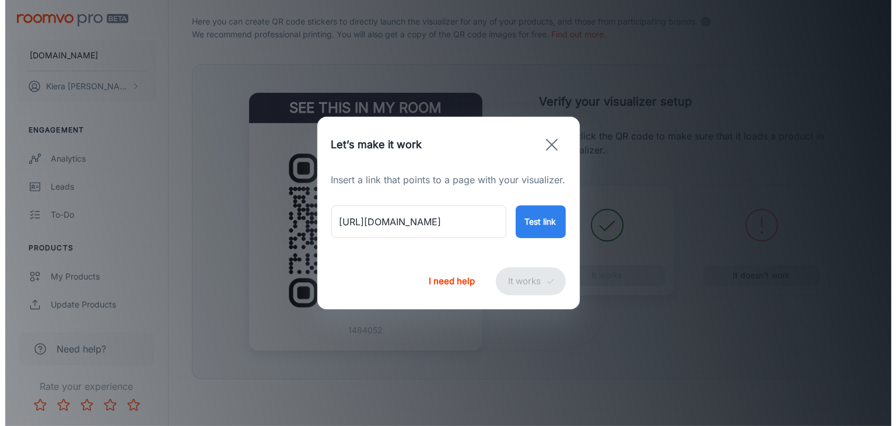
scroll to position [237, 0]
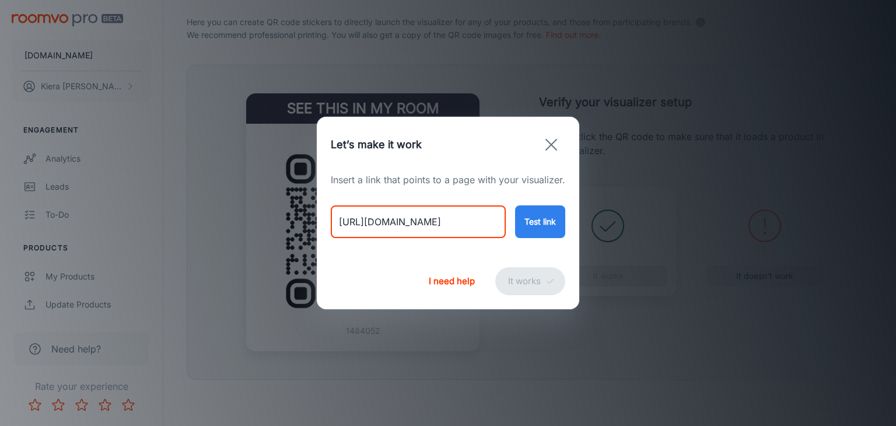
click at [480, 215] on input "[URL][DOMAIN_NAME]" at bounding box center [418, 221] width 175 height 33
paste input "riviera-gold"
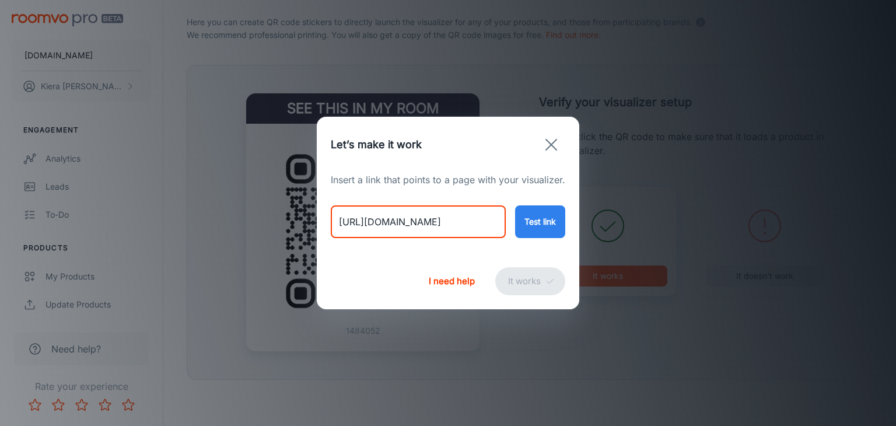
type input "[URL][DOMAIN_NAME]"
click at [541, 233] on button "Test link" at bounding box center [540, 221] width 50 height 33
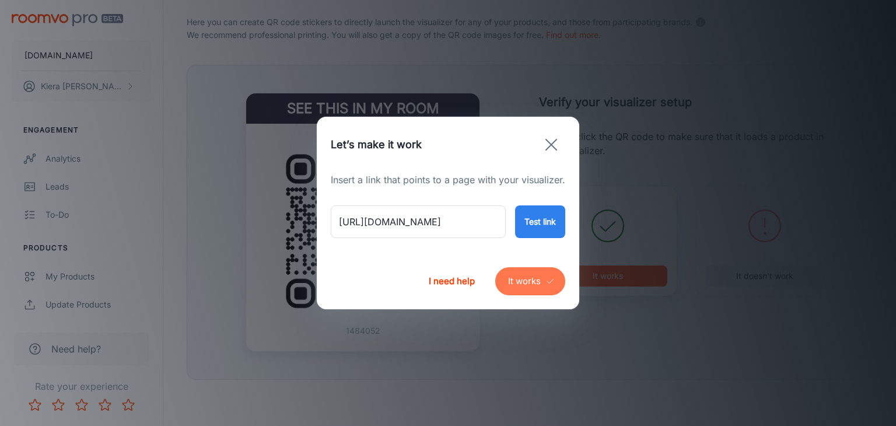
click at [546, 282] on icon "submit" at bounding box center [550, 281] width 9 height 9
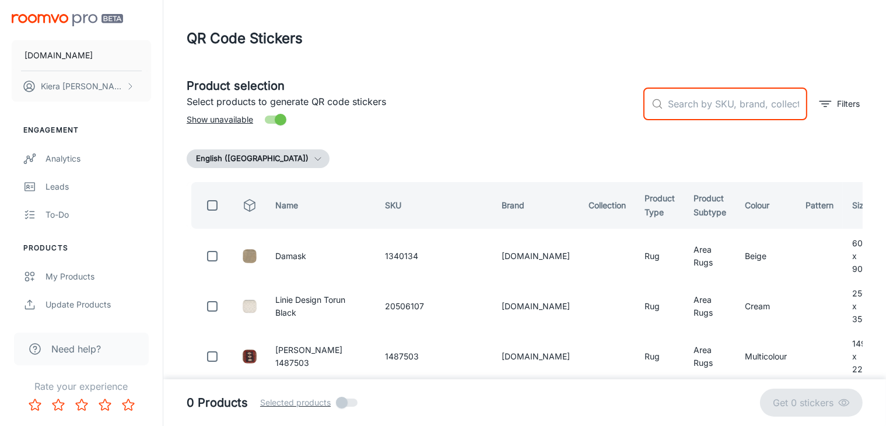
click at [696, 97] on input "text" at bounding box center [737, 104] width 139 height 33
paste input "654316808609"
type input "654316808609"
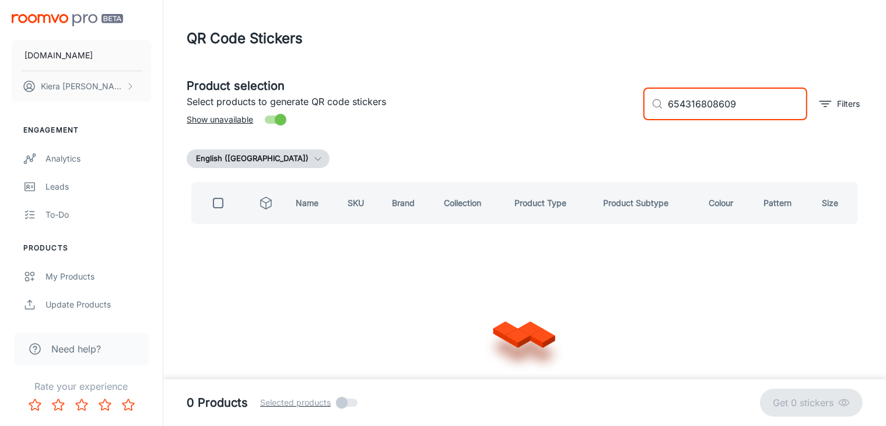
checkbox input "true"
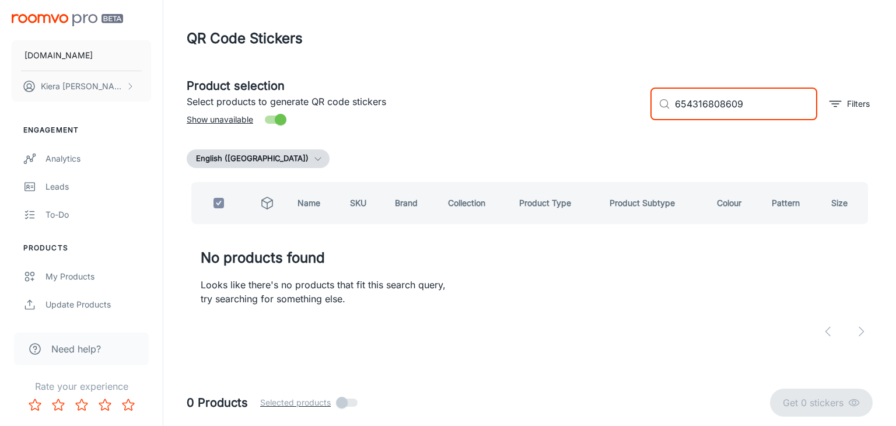
type input "654316808609"
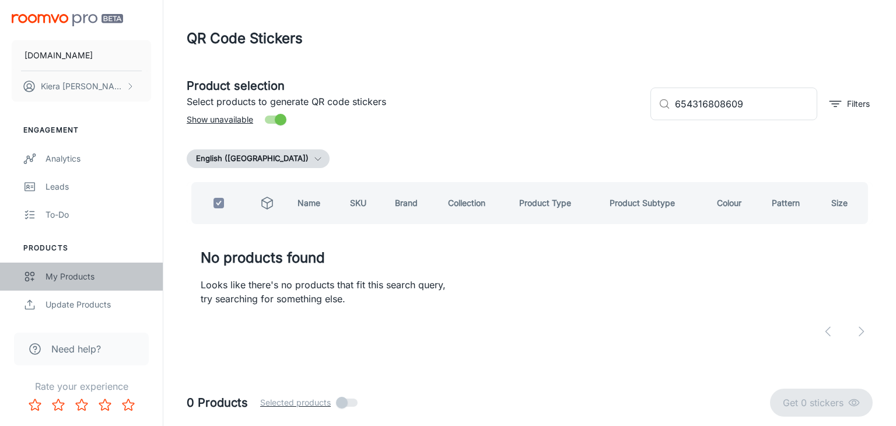
click at [72, 274] on div "My Products" at bounding box center [99, 276] width 106 height 13
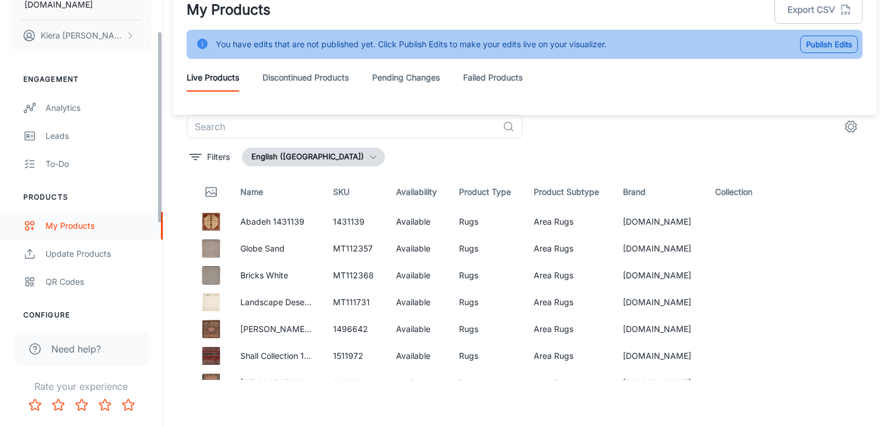
scroll to position [54, 0]
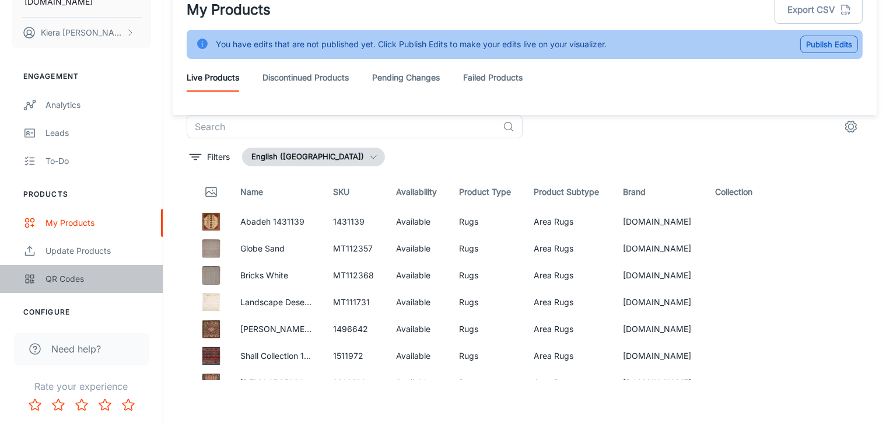
click at [71, 281] on div "QR Codes" at bounding box center [99, 279] width 106 height 13
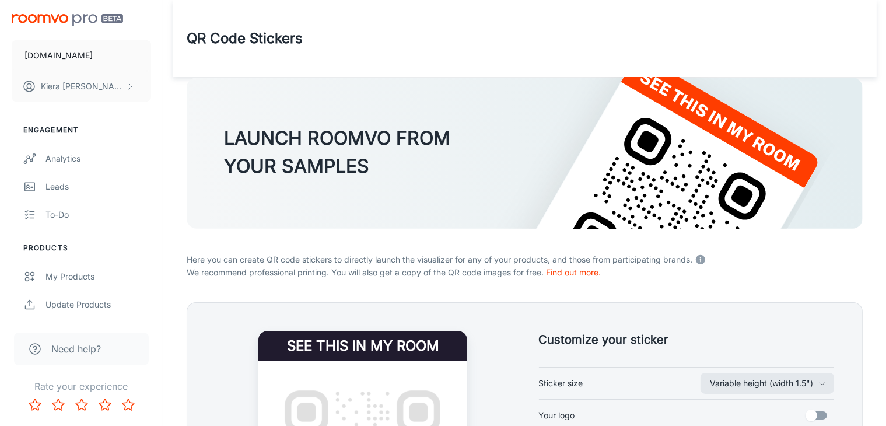
scroll to position [264, 0]
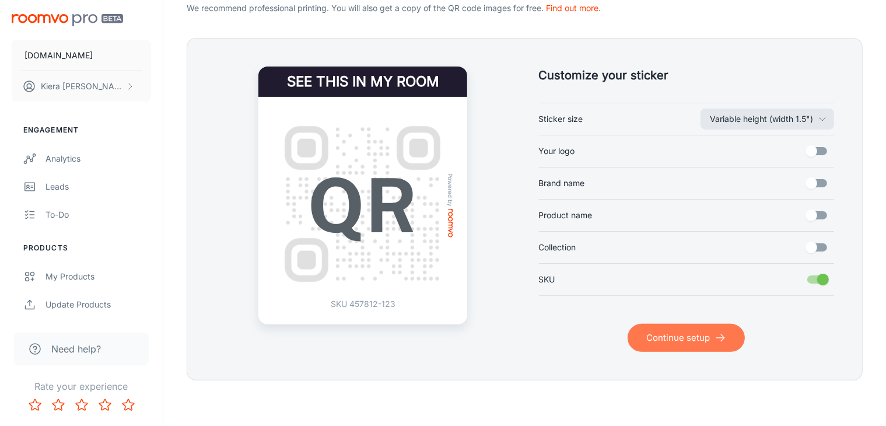
click at [655, 329] on button "Continue setup" at bounding box center [686, 338] width 117 height 28
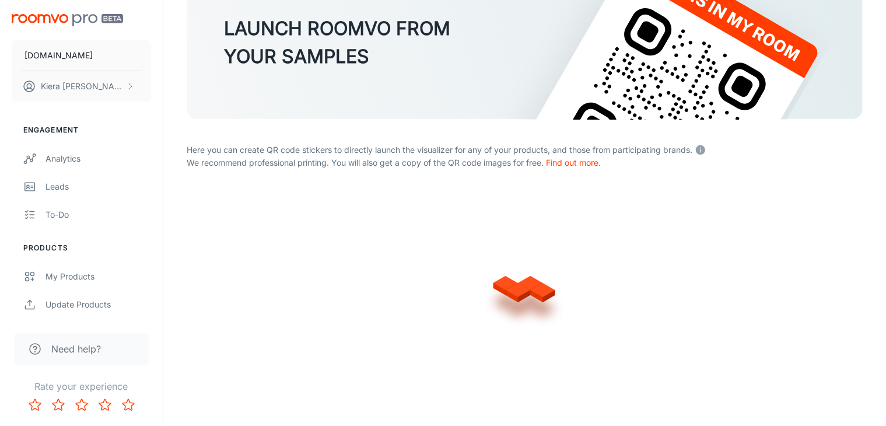
scroll to position [238, 0]
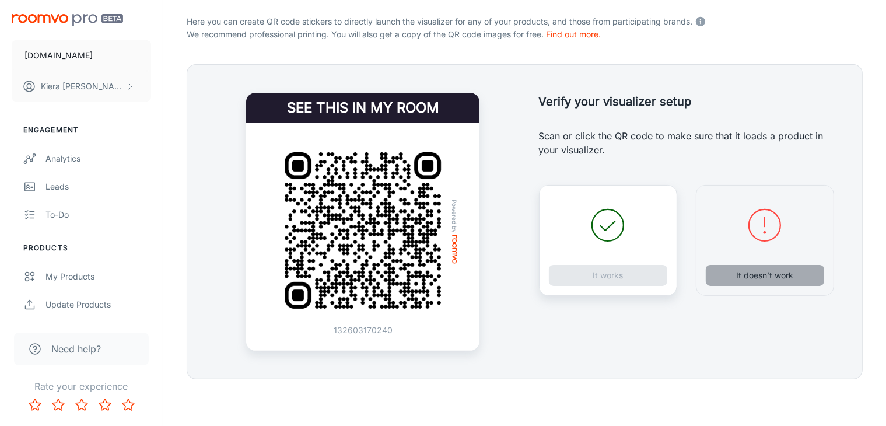
click at [722, 275] on button "It doesn’t work" at bounding box center [765, 275] width 118 height 21
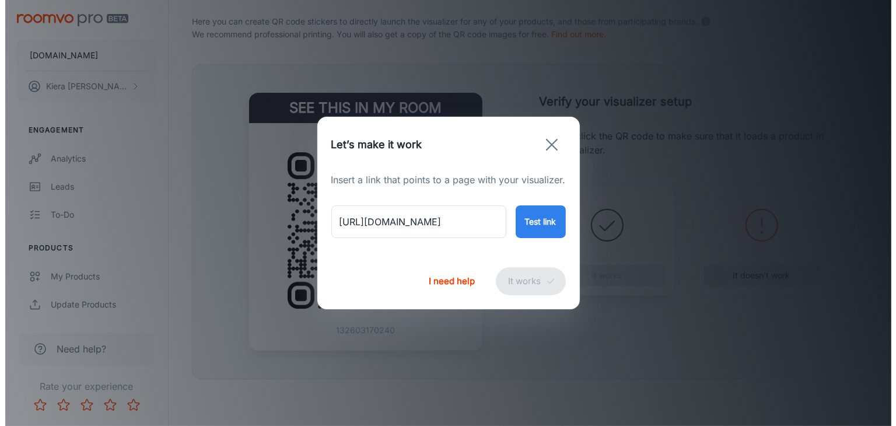
scroll to position [237, 0]
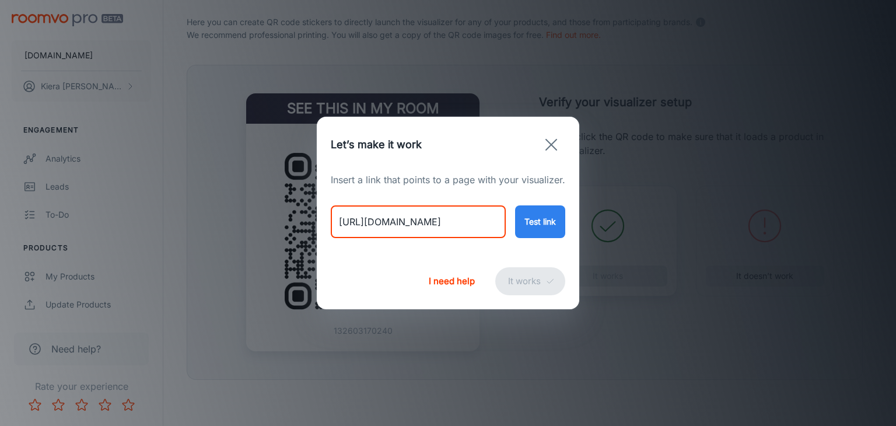
click at [469, 225] on input "[URL][DOMAIN_NAME]" at bounding box center [418, 221] width 175 height 33
paste input "riviera-beige-blue"
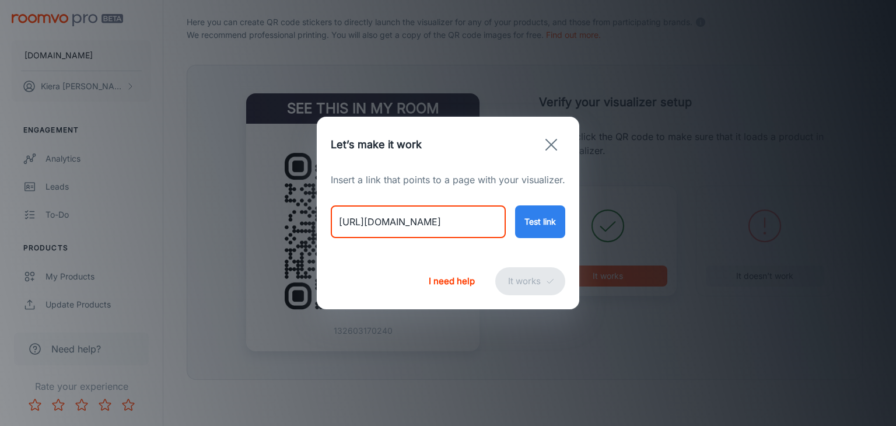
type input "[URL][DOMAIN_NAME]"
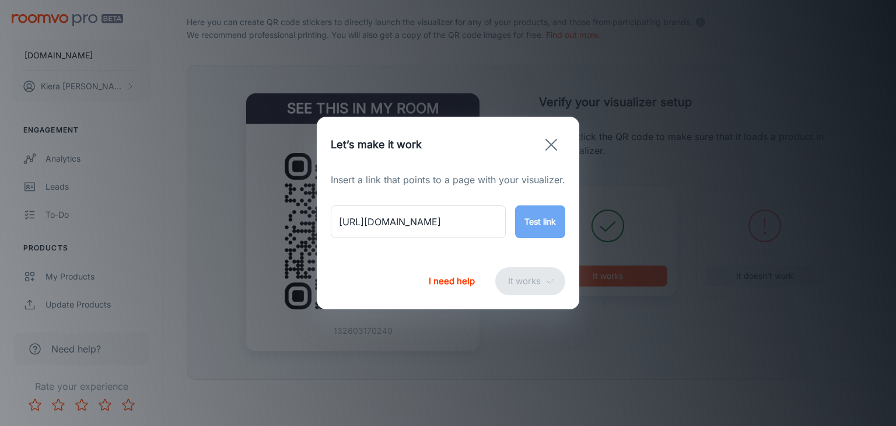
click at [533, 222] on button "Test link" at bounding box center [540, 221] width 50 height 33
click at [531, 281] on button "It works" at bounding box center [530, 281] width 70 height 28
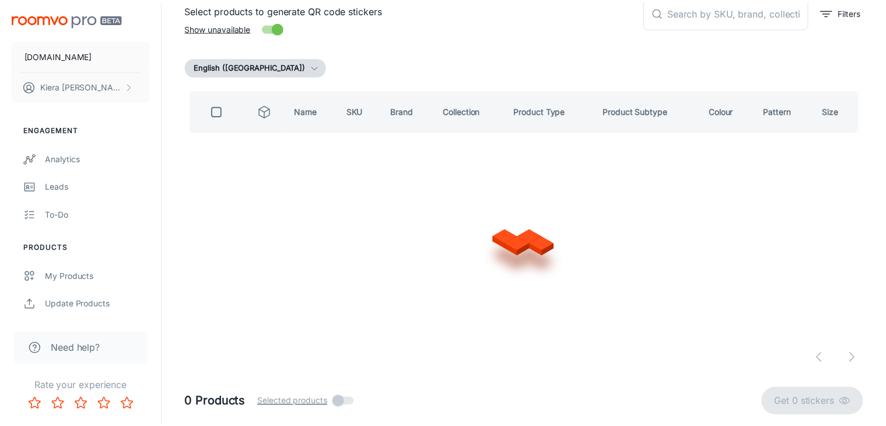
scroll to position [92, 0]
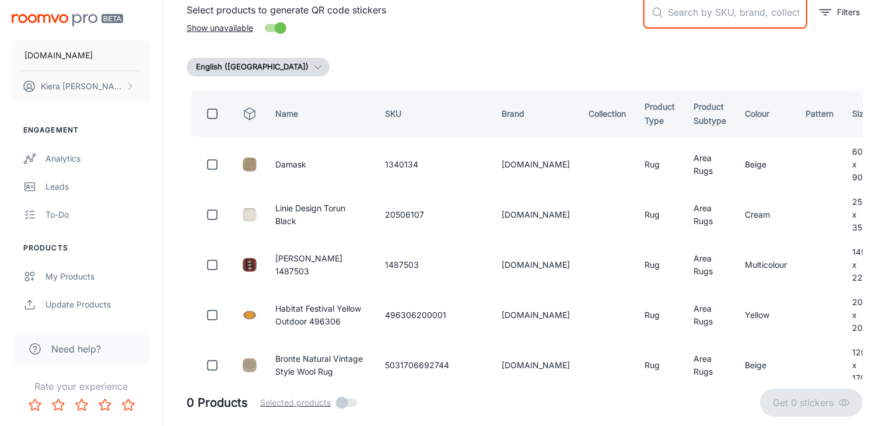
click at [698, 18] on input "text" at bounding box center [737, 12] width 139 height 33
paste input "654316808647"
type input "654316808647"
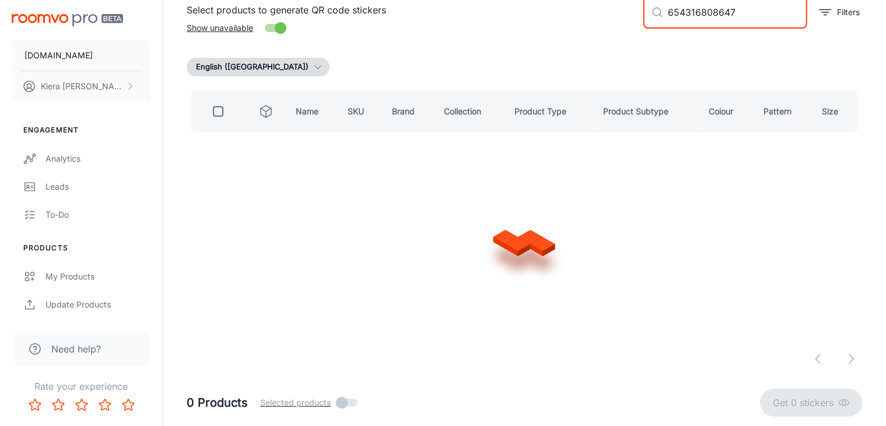
checkbox input "true"
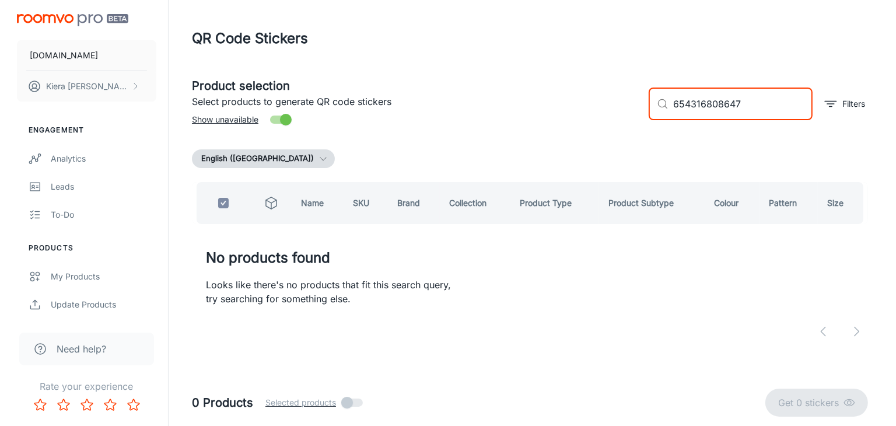
scroll to position [0, 0]
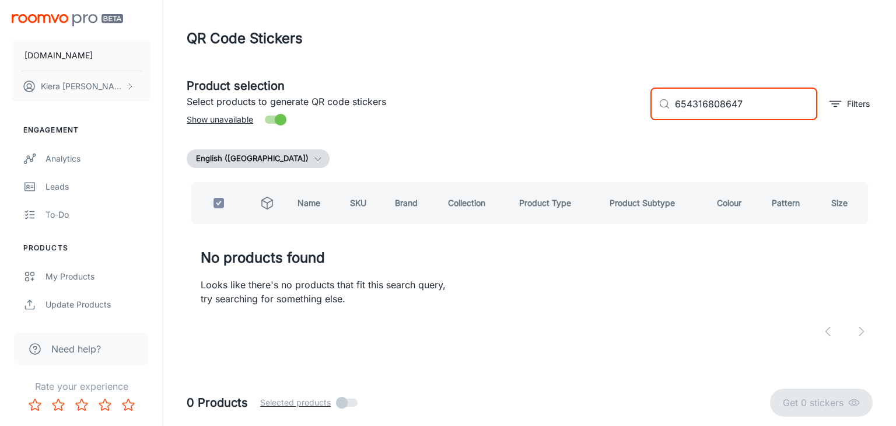
type input "654316808647"
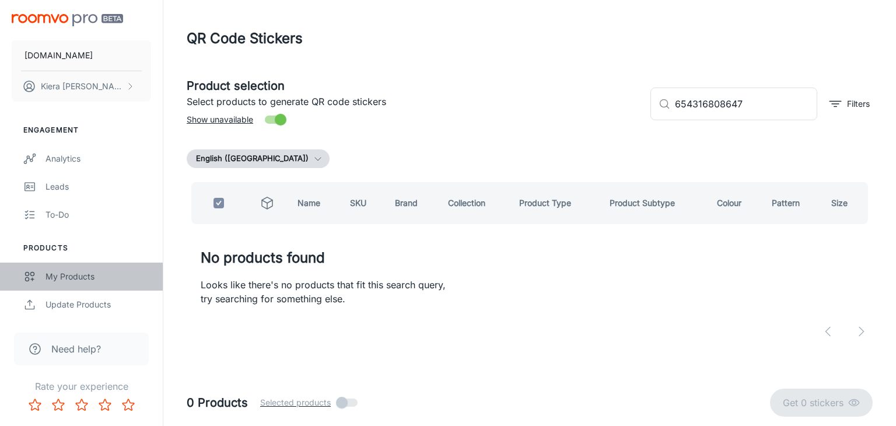
click at [71, 278] on div "My Products" at bounding box center [99, 276] width 106 height 13
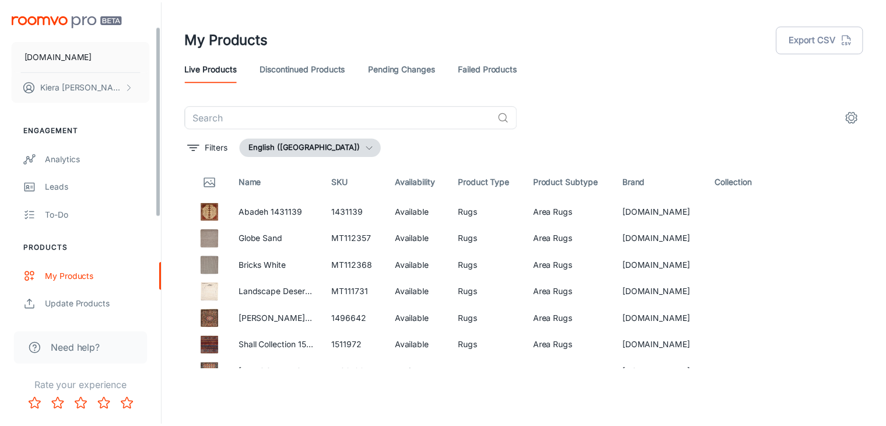
scroll to position [41, 0]
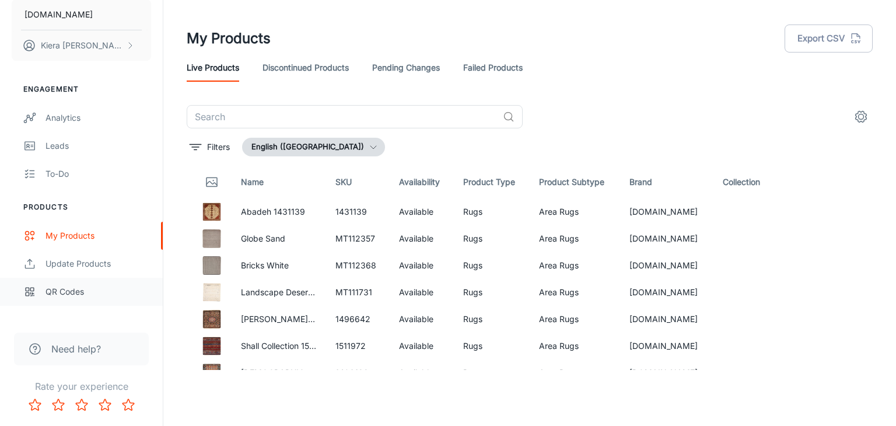
click at [55, 295] on div "QR Codes" at bounding box center [99, 291] width 106 height 13
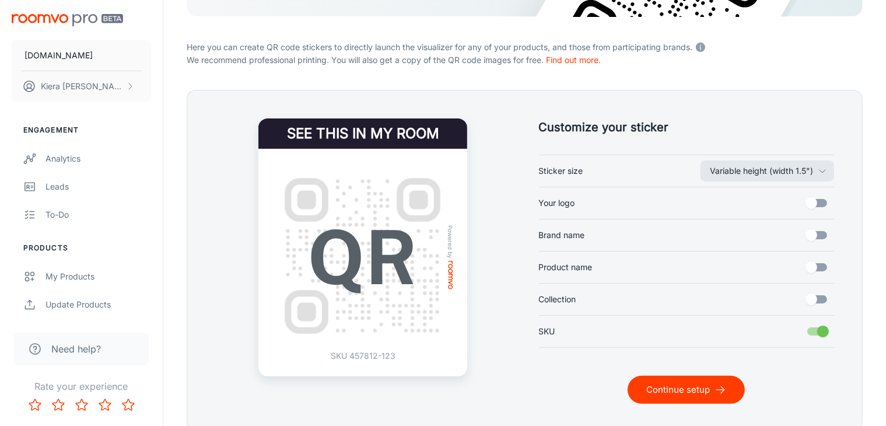
scroll to position [264, 0]
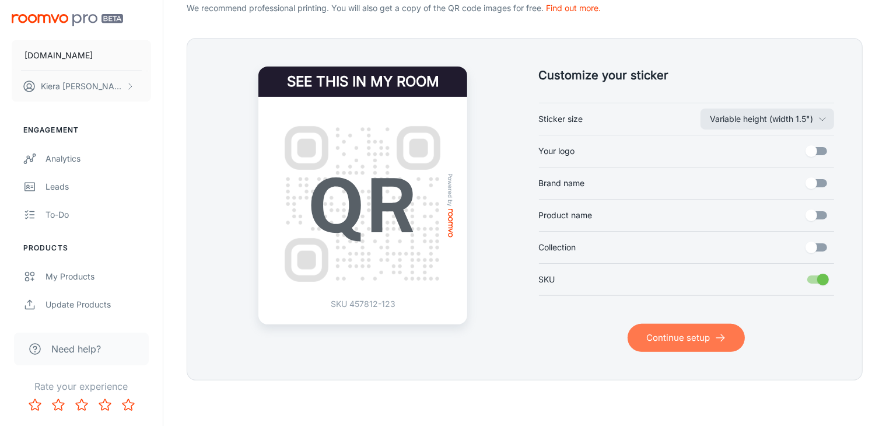
click at [672, 330] on button "Continue setup" at bounding box center [686, 338] width 117 height 28
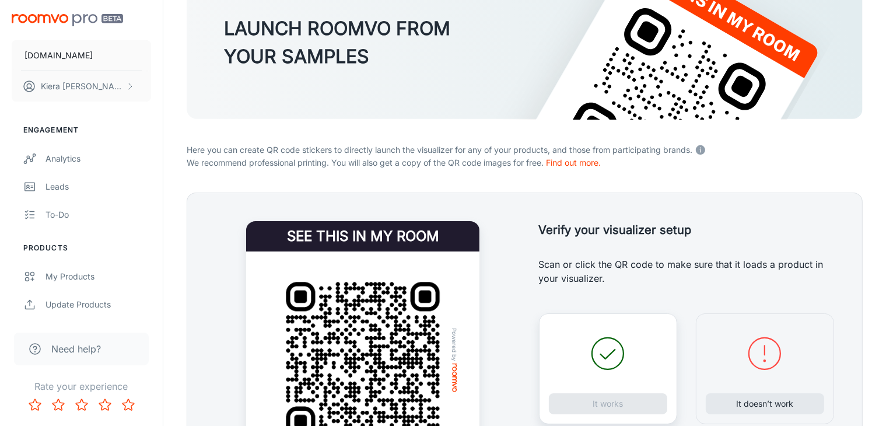
scroll to position [238, 0]
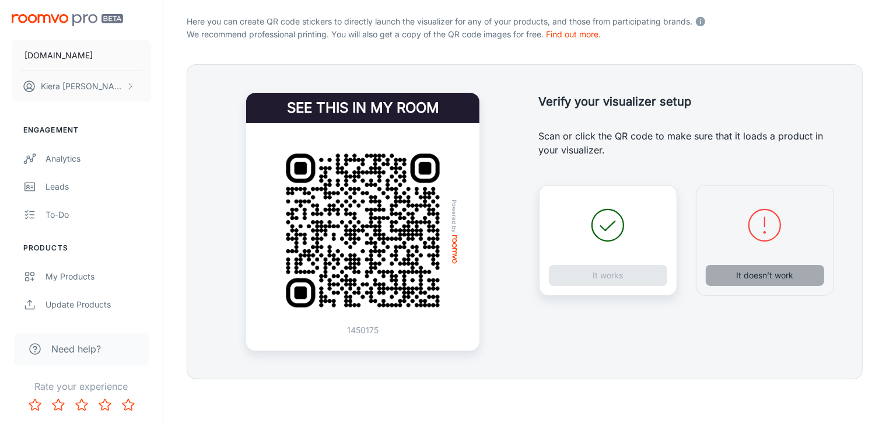
click at [763, 276] on button "It doesn’t work" at bounding box center [765, 275] width 118 height 21
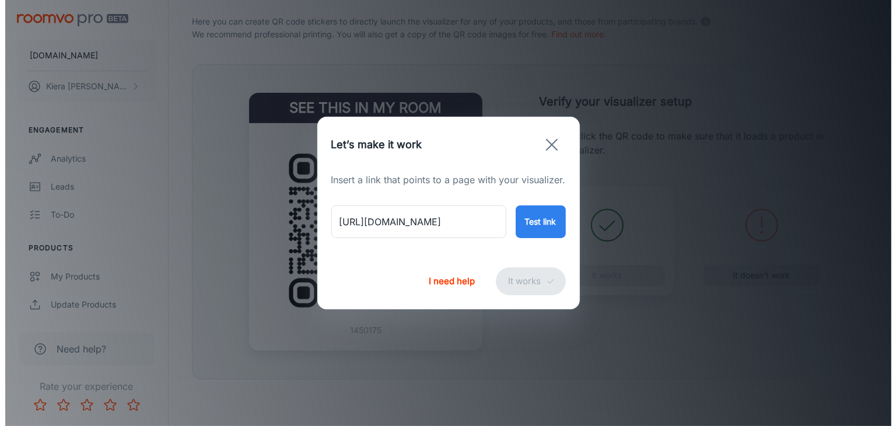
scroll to position [237, 0]
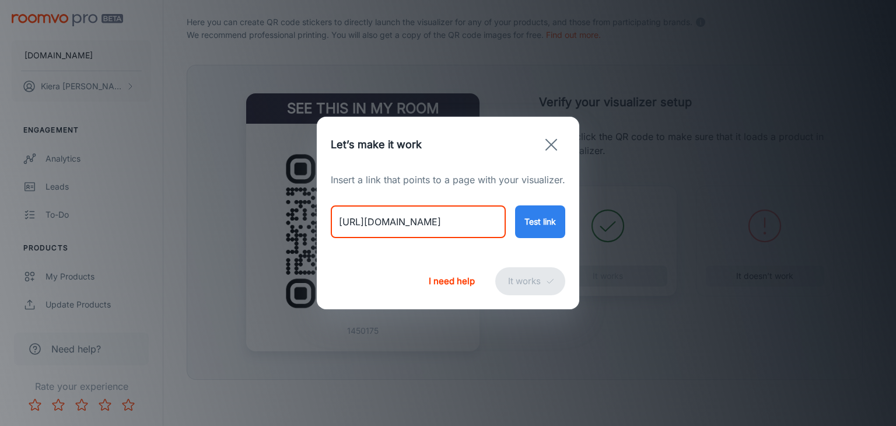
click at [448, 219] on input "[URL][DOMAIN_NAME]" at bounding box center [418, 221] width 175 height 33
paste input "riviera-cl-249-rug1452541"
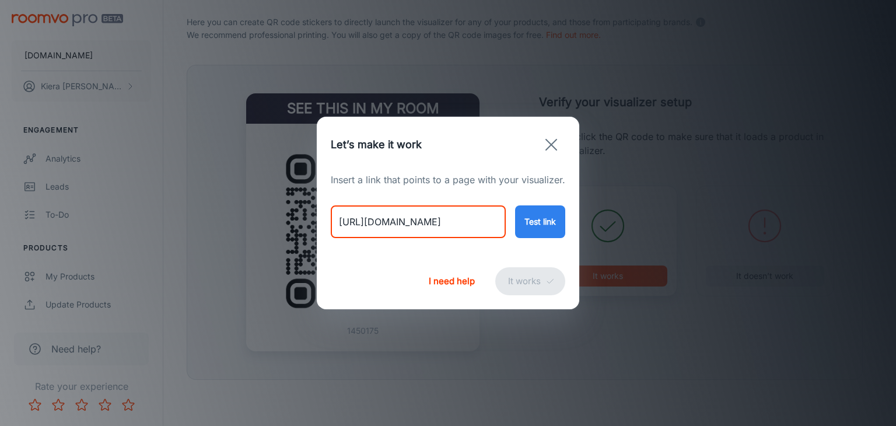
type input "[URL][DOMAIN_NAME]"
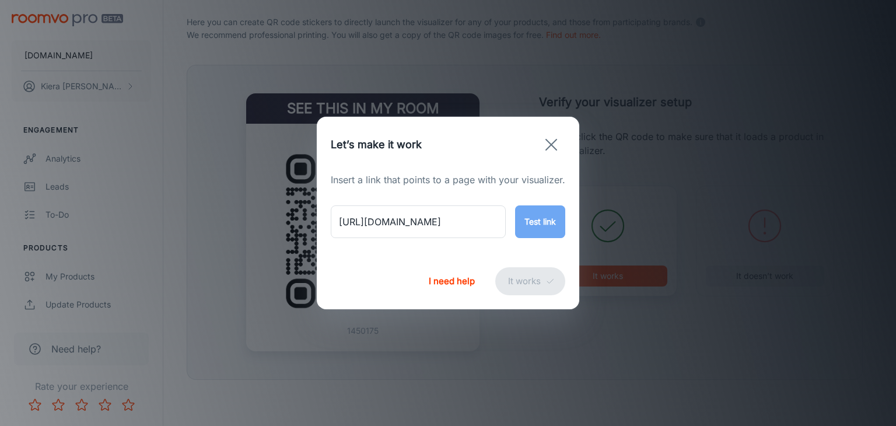
scroll to position [0, 0]
click at [534, 221] on button "Test link" at bounding box center [540, 221] width 50 height 33
click at [523, 282] on button "It works" at bounding box center [530, 281] width 70 height 28
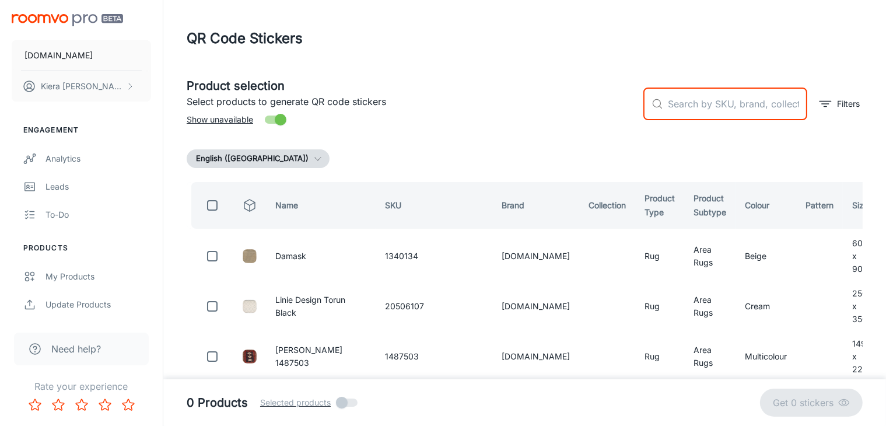
click at [694, 101] on input "text" at bounding box center [737, 104] width 139 height 33
paste input "1452541"
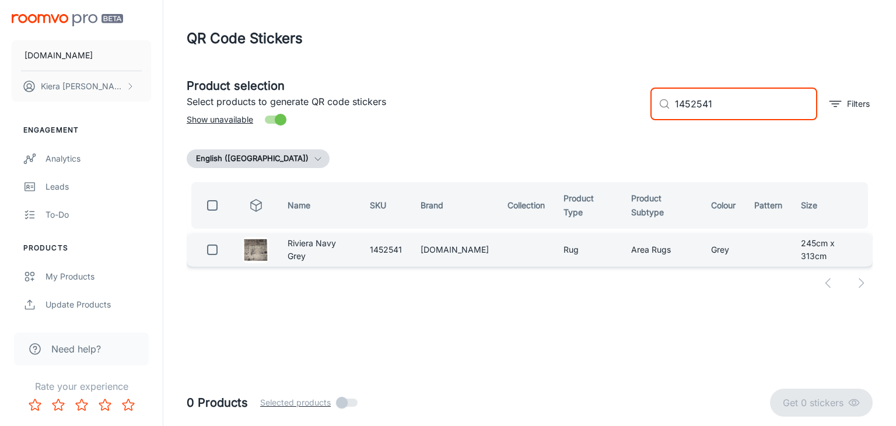
type input "1452541"
click at [211, 239] on input "checkbox" at bounding box center [212, 249] width 23 height 23
checkbox input "true"
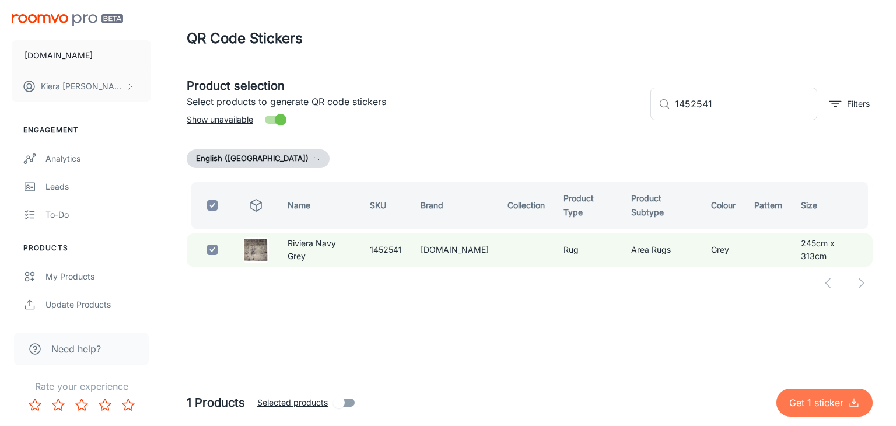
click at [815, 409] on button "Get 1 sticker" at bounding box center [825, 403] width 96 height 28
checkbox input "false"
